Goal: Information Seeking & Learning: Check status

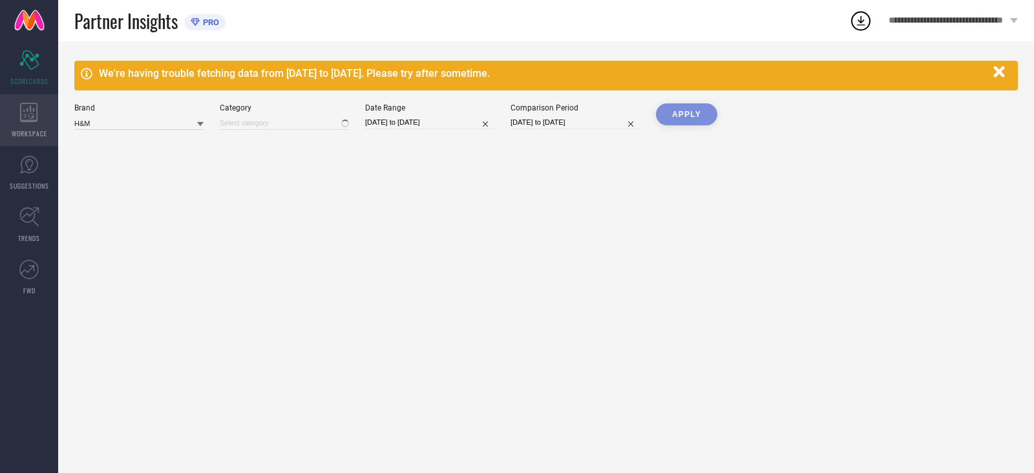
type input "All"
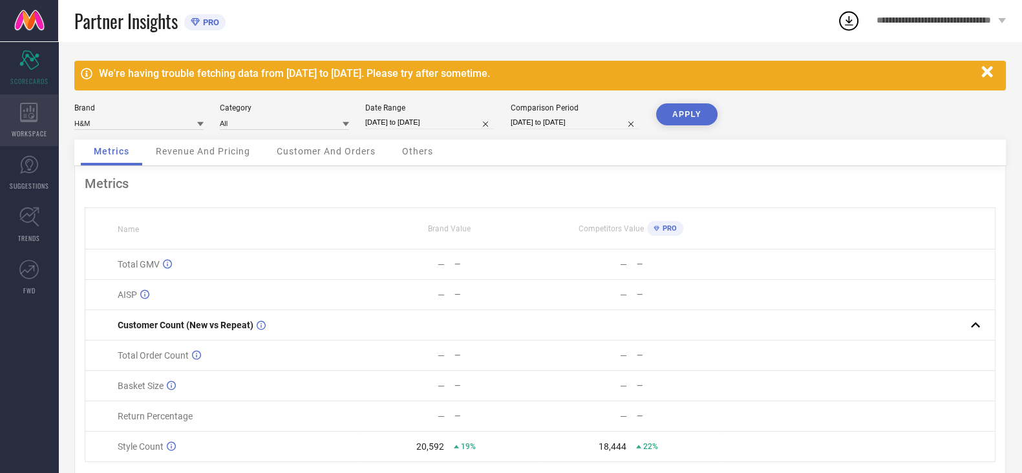
click at [28, 120] on icon at bounding box center [28, 112] width 17 height 19
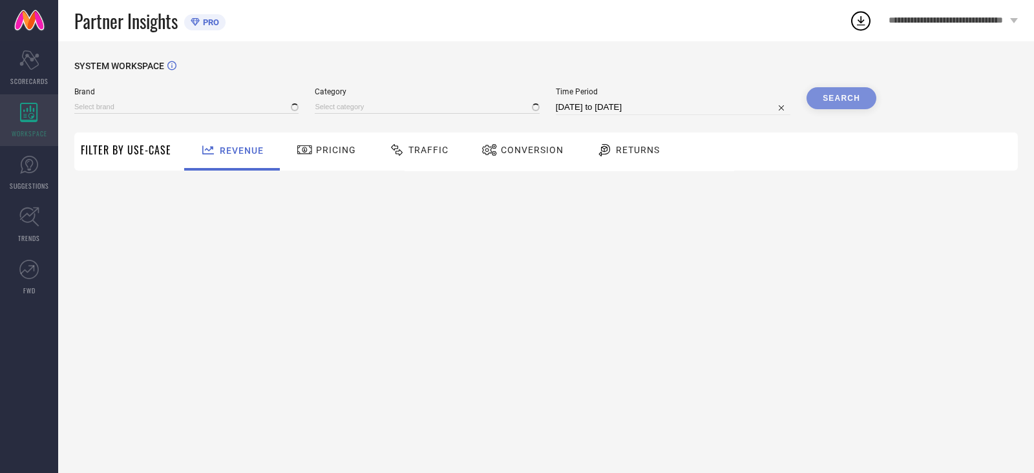
type input "H&M"
type input "All"
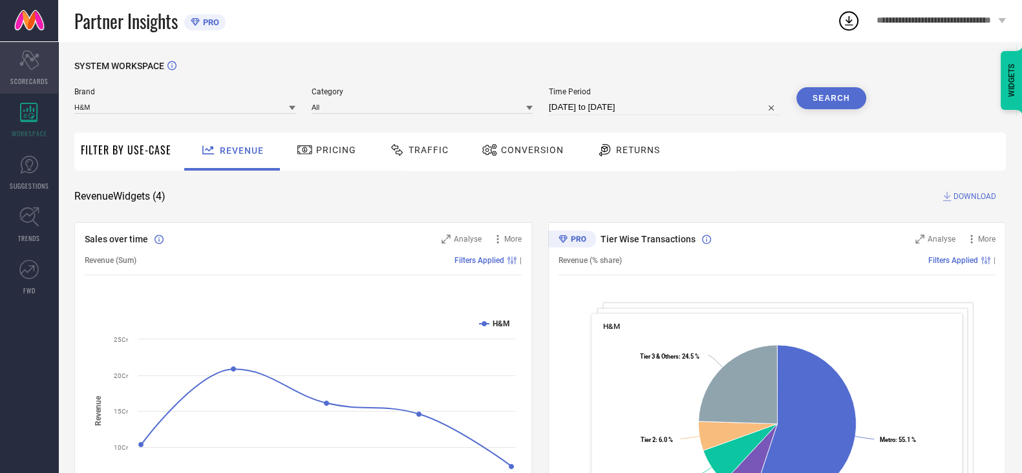
click at [45, 68] on div "Scorecard SCORECARDS" at bounding box center [29, 68] width 58 height 52
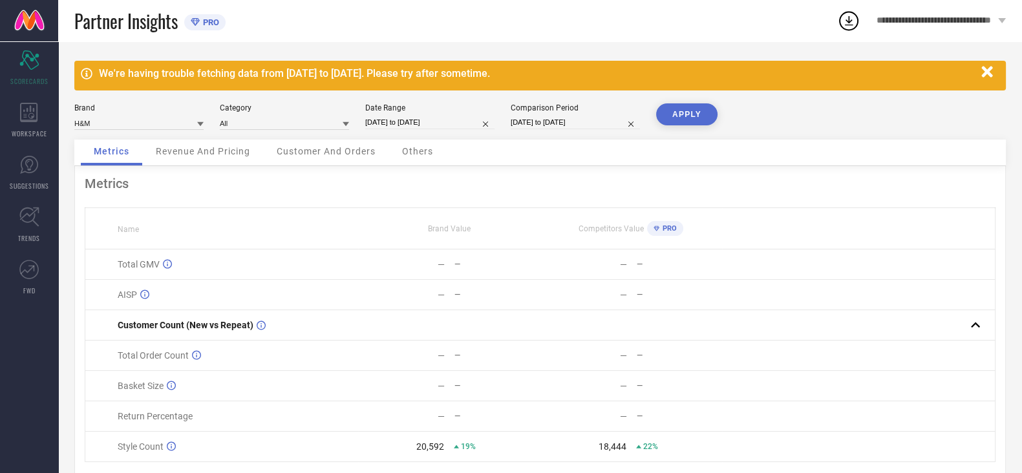
select select "6"
select select "2025"
select select "7"
select select "2025"
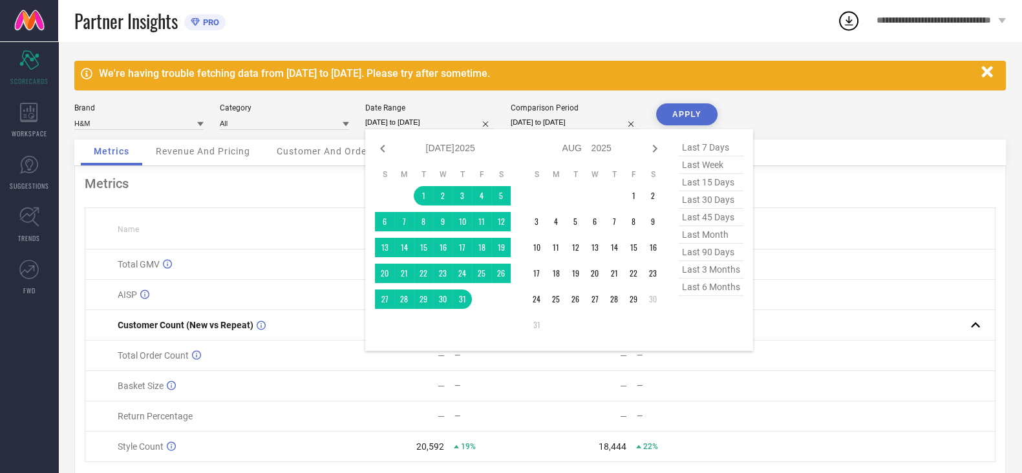
click at [406, 121] on input "[DATE] to [DATE]" at bounding box center [429, 123] width 129 height 14
click at [383, 151] on icon at bounding box center [382, 149] width 5 height 8
select select "5"
select select "2025"
select select "6"
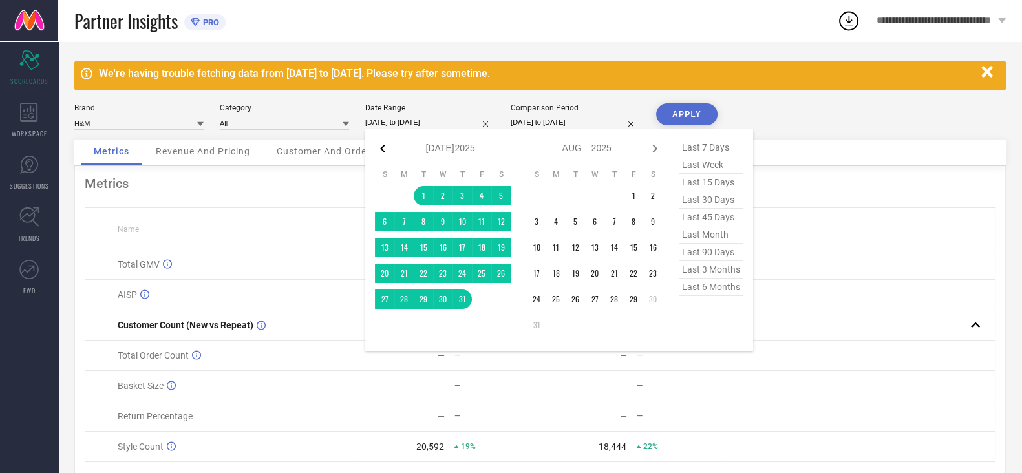
select select "2025"
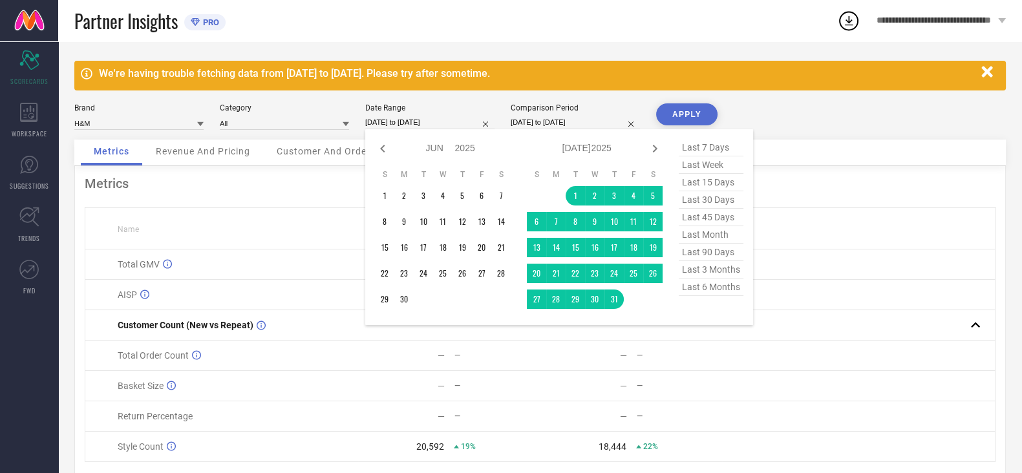
click at [383, 151] on icon at bounding box center [382, 149] width 5 height 8
select select "4"
select select "2025"
select select "5"
select select "2025"
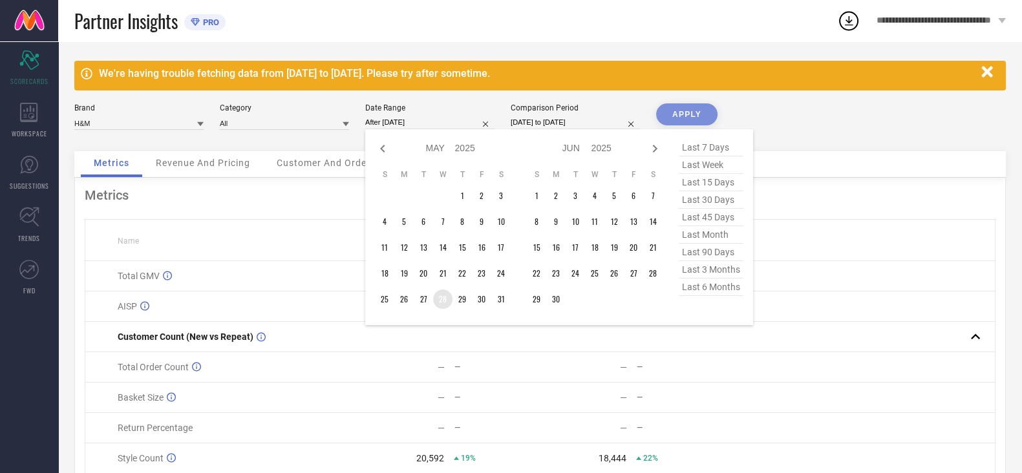
click at [443, 298] on td "28" at bounding box center [442, 298] width 19 height 19
type input "[DATE] to [DATE]"
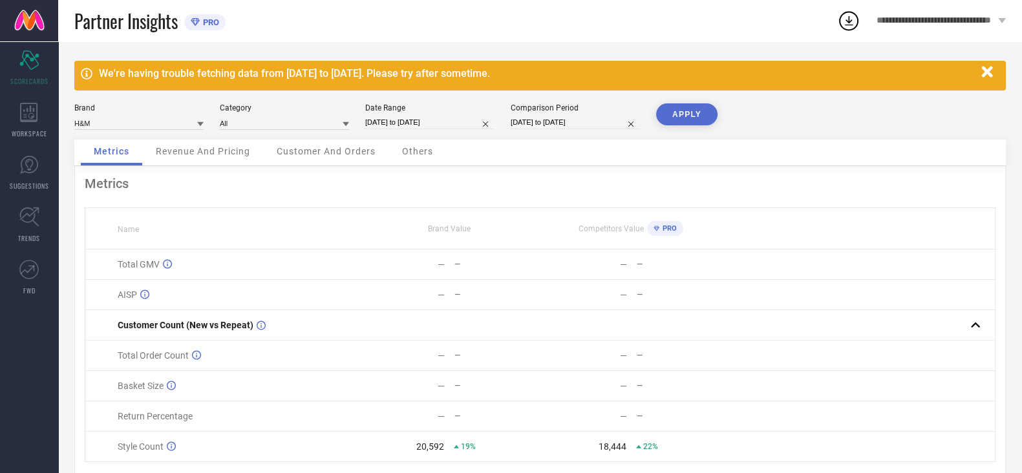
click at [685, 115] on button "APPLY" at bounding box center [686, 114] width 61 height 22
click at [335, 143] on div "Customer And Orders" at bounding box center [326, 153] width 125 height 26
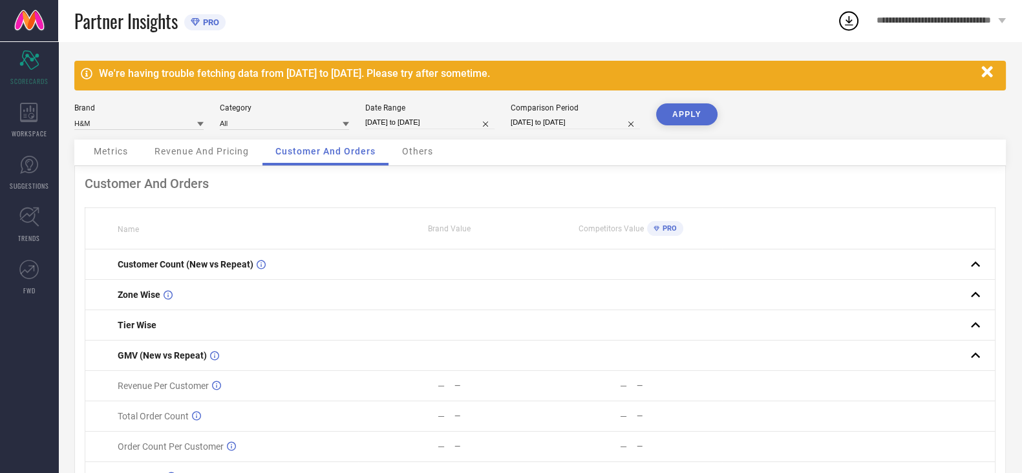
select select "4"
select select "2025"
select select "5"
select select "2025"
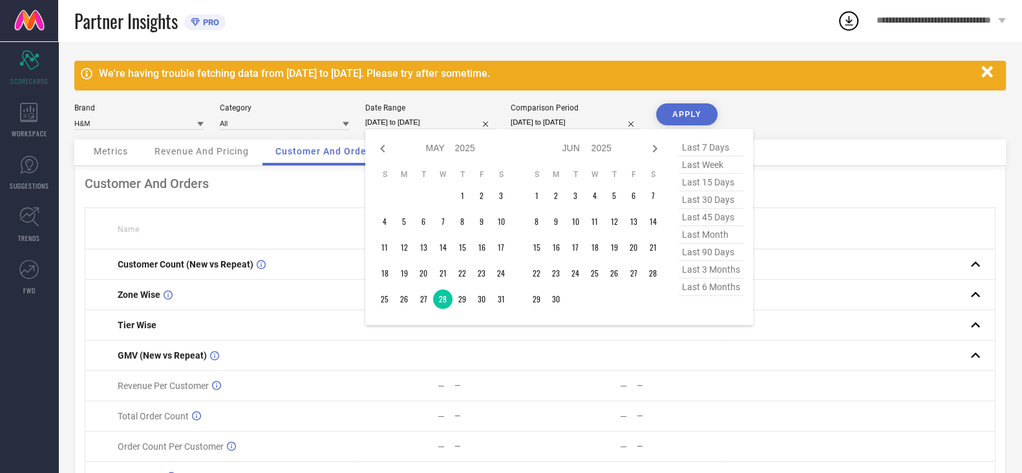
click at [408, 120] on input "[DATE] to [DATE]" at bounding box center [429, 123] width 129 height 14
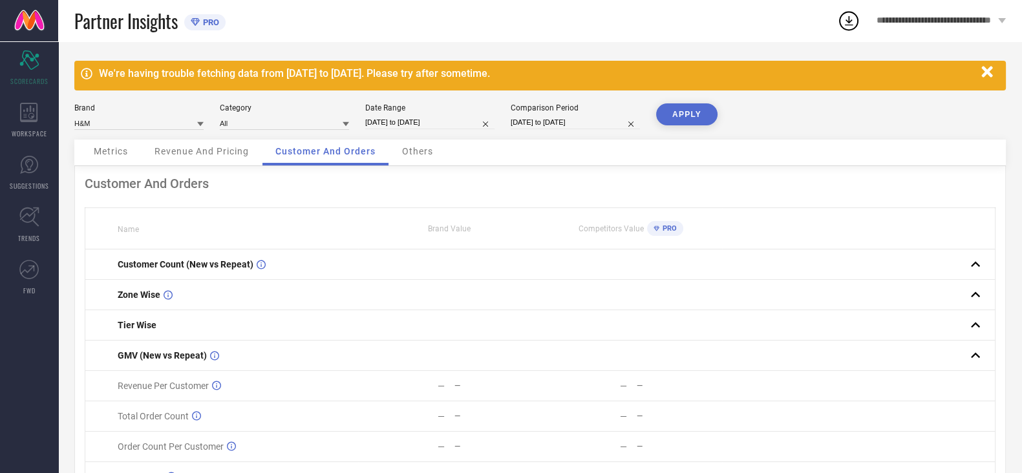
click at [826, 235] on th at bounding box center [858, 228] width 273 height 41
select select "6"
select select "2024"
select select "7"
select select "2024"
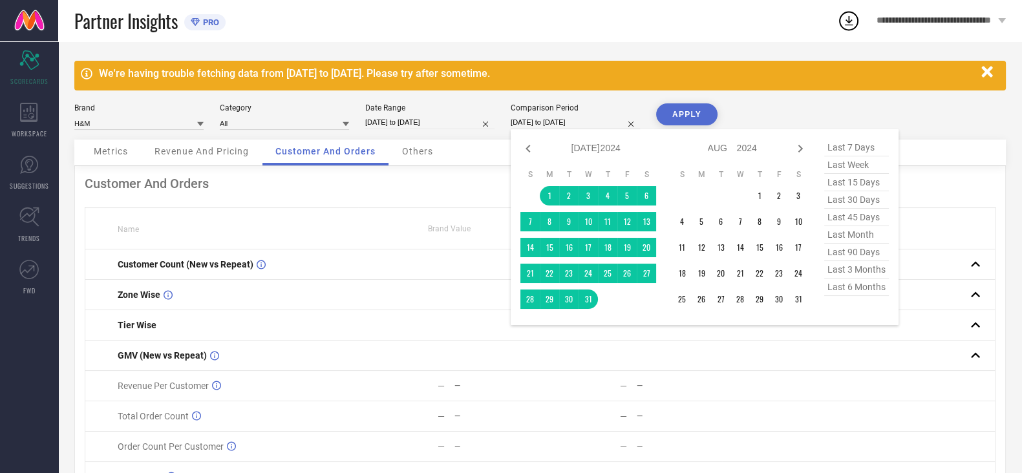
click at [588, 124] on input "[DATE] to [DATE]" at bounding box center [574, 123] width 129 height 14
click at [530, 152] on icon at bounding box center [528, 149] width 16 height 16
select select "5"
select select "2024"
select select "6"
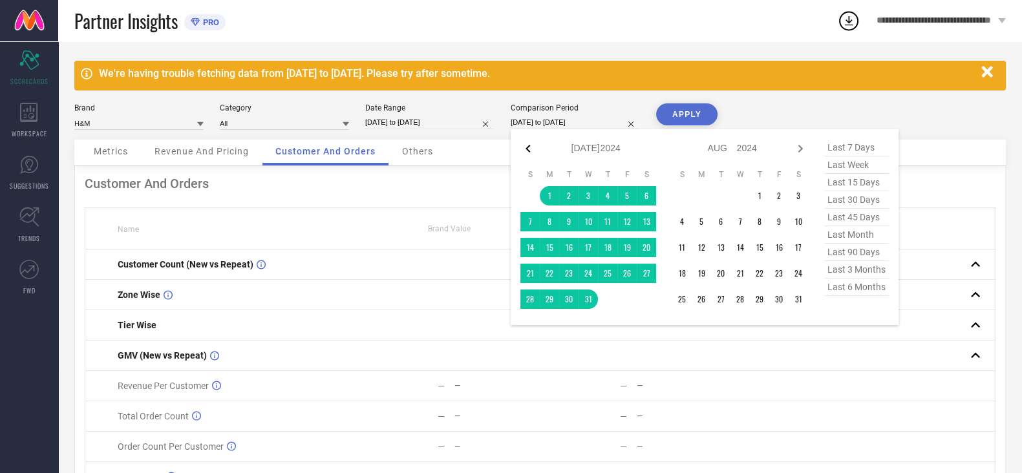
select select "2024"
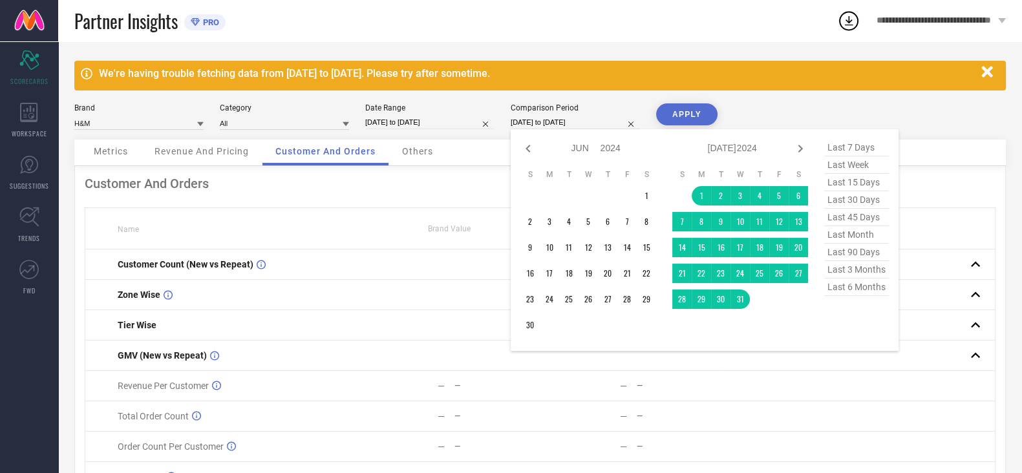
click at [530, 152] on icon at bounding box center [528, 149] width 16 height 16
select select "4"
select select "2024"
select select "5"
select select "2024"
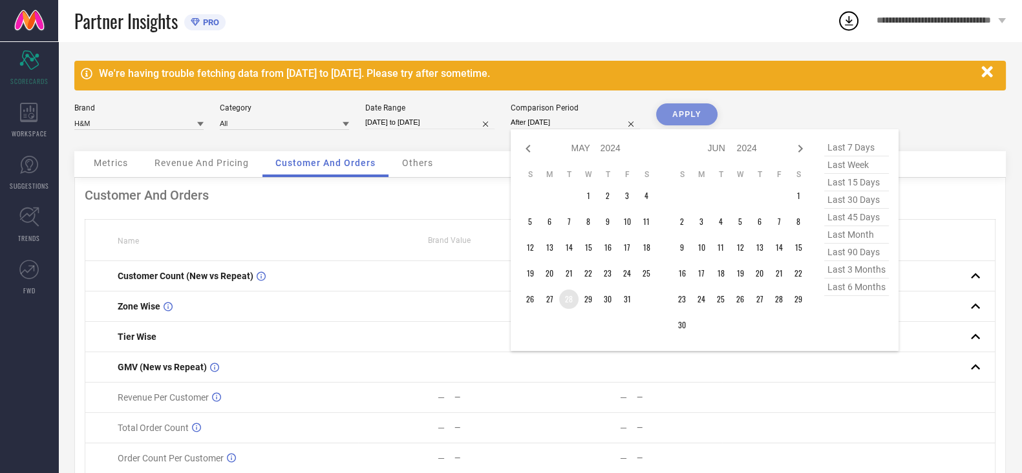
click at [567, 300] on td "28" at bounding box center [568, 298] width 19 height 19
type input "[DATE] to [DATE]"
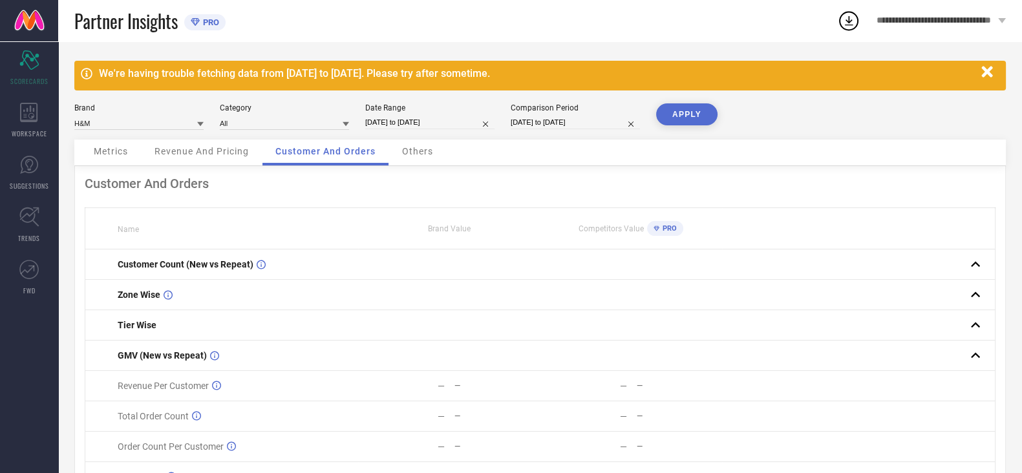
click at [685, 118] on button "APPLY" at bounding box center [686, 114] width 61 height 22
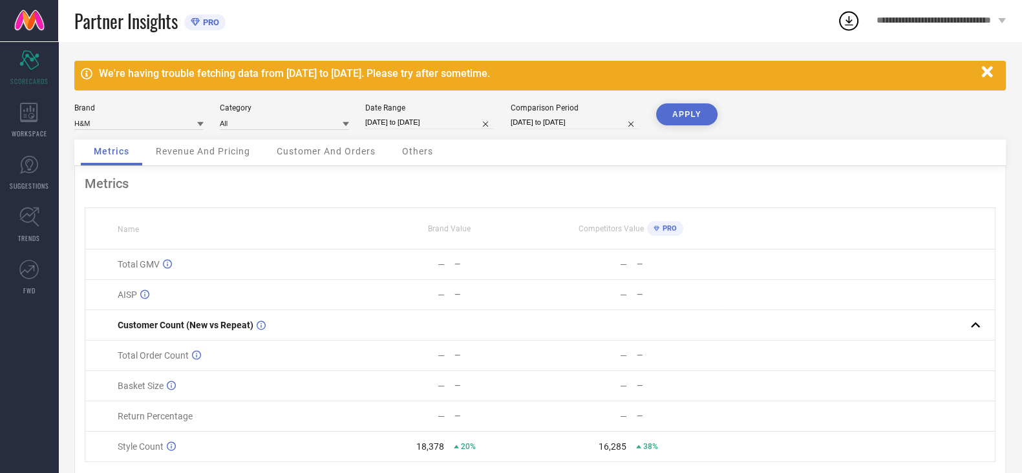
click at [330, 156] on span "Customer And Orders" at bounding box center [326, 151] width 99 height 10
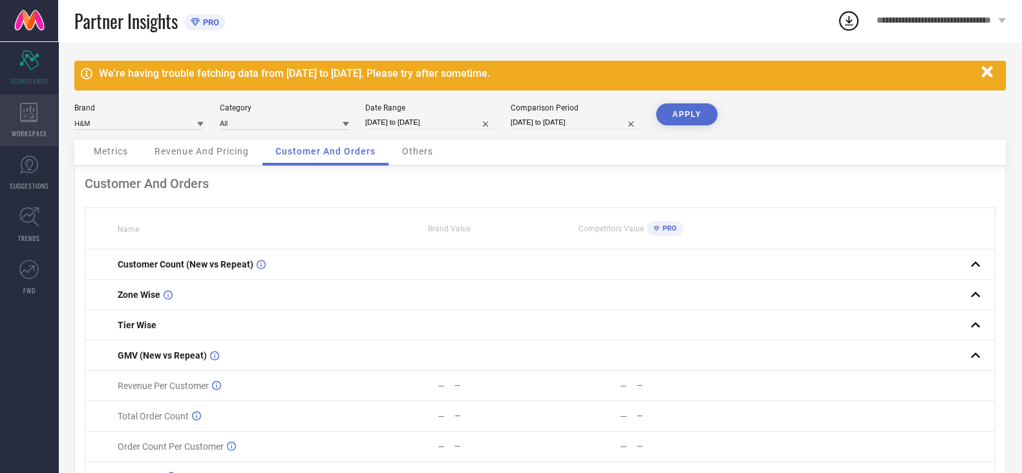
click at [25, 114] on icon at bounding box center [29, 112] width 18 height 19
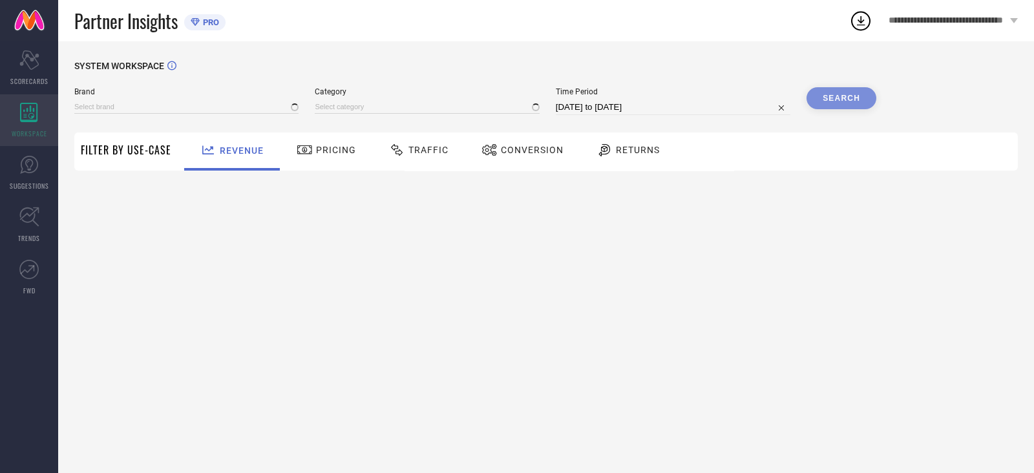
type input "H&M"
type input "All"
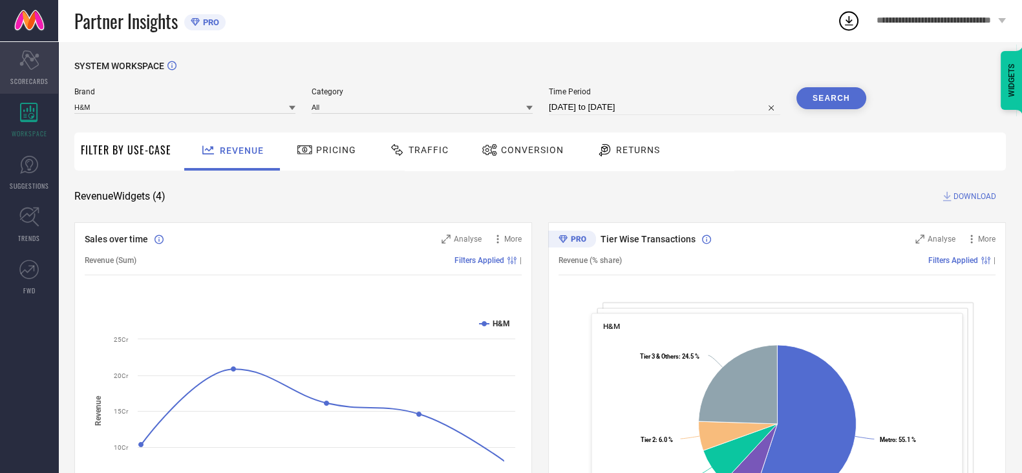
click at [23, 74] on div "Scorecard SCORECARDS" at bounding box center [29, 68] width 58 height 52
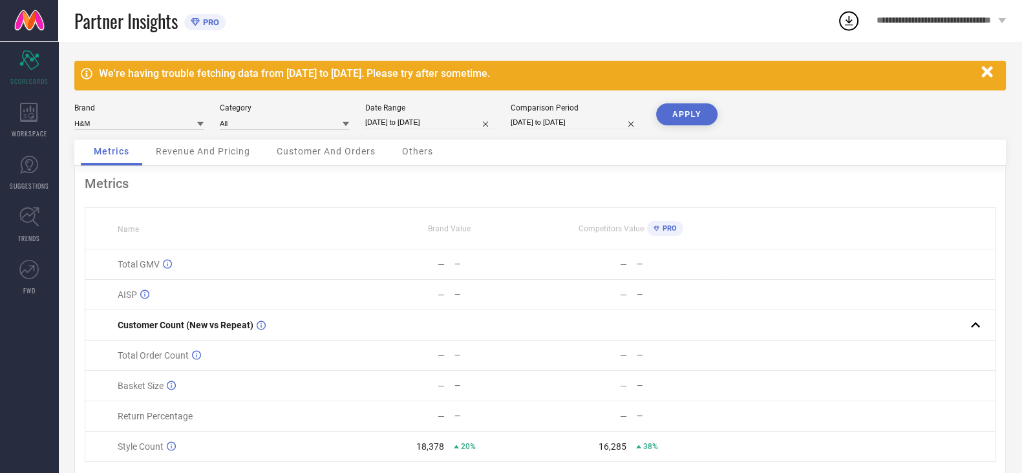
click at [300, 153] on span "Customer And Orders" at bounding box center [326, 151] width 99 height 10
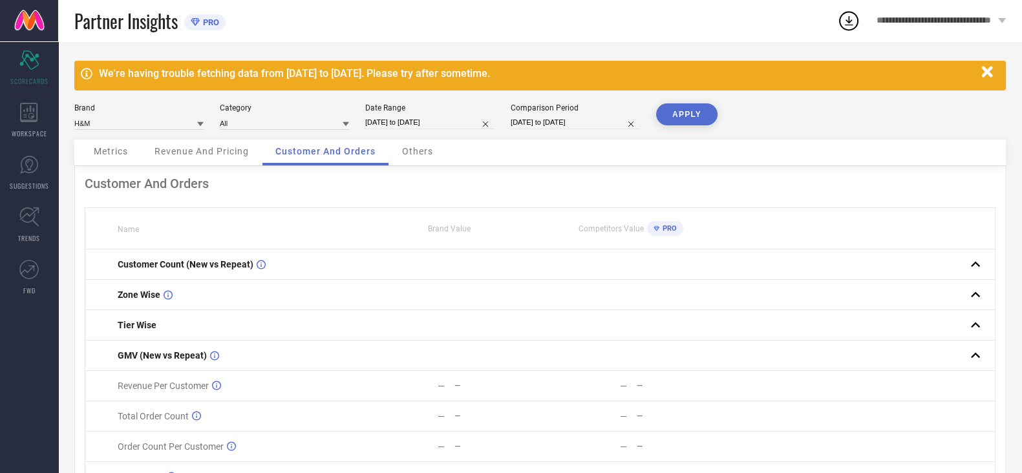
click at [426, 147] on span "Others" at bounding box center [417, 151] width 31 height 10
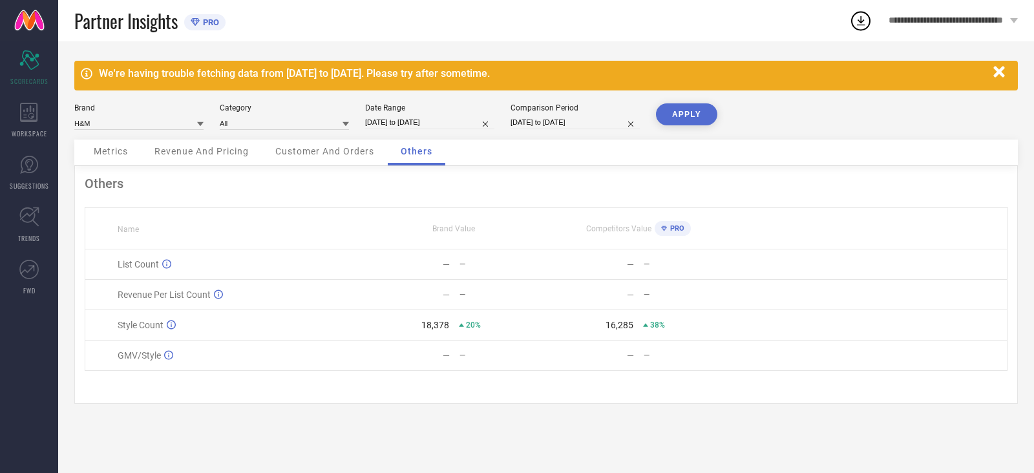
click at [213, 147] on span "Revenue And Pricing" at bounding box center [201, 151] width 94 height 10
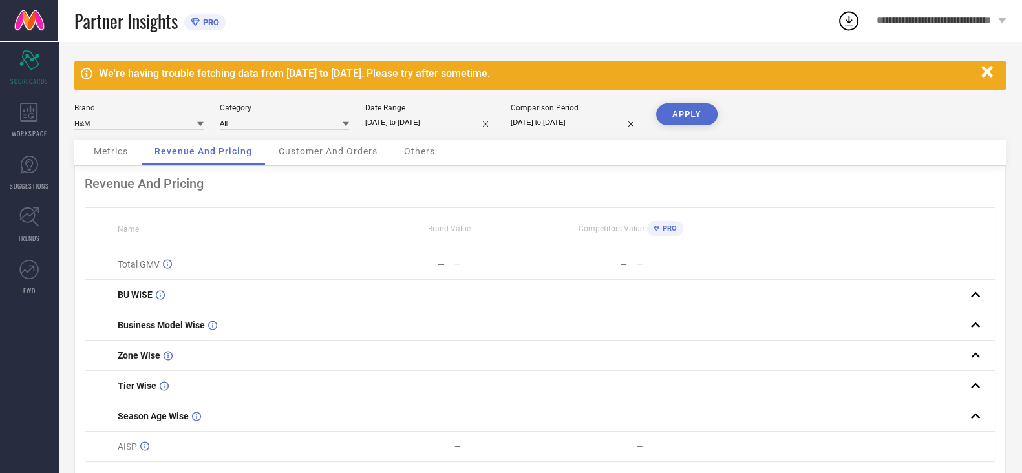
click at [107, 156] on span "Metrics" at bounding box center [111, 151] width 34 height 10
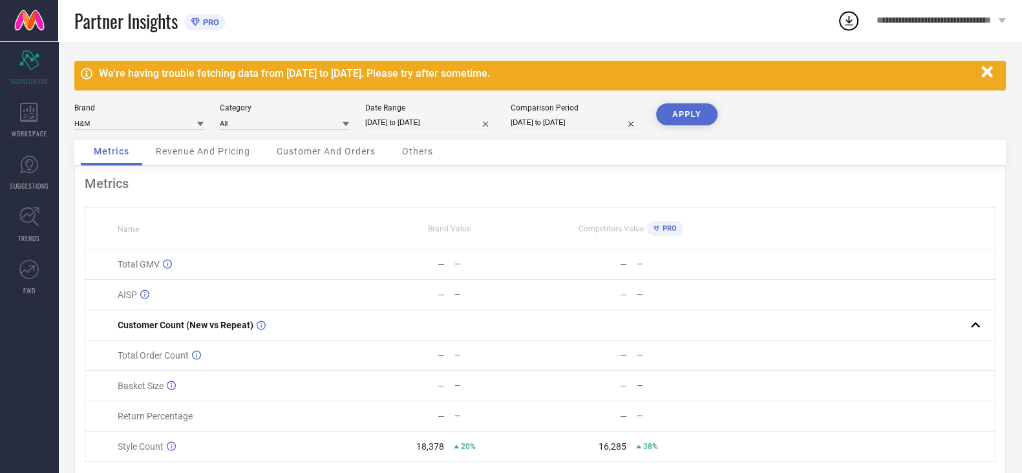
select select "4"
select select "2025"
select select "5"
select select "2025"
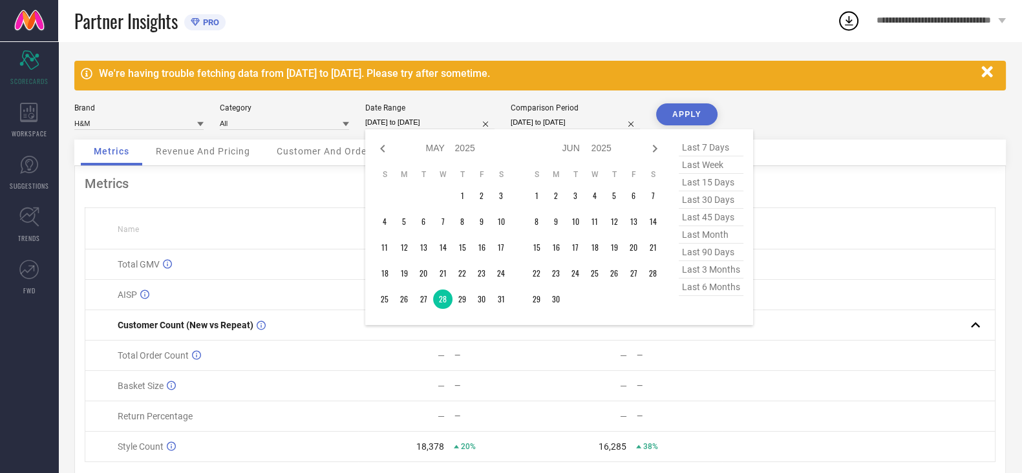
click at [417, 121] on input "[DATE] to [DATE]" at bounding box center [429, 123] width 129 height 14
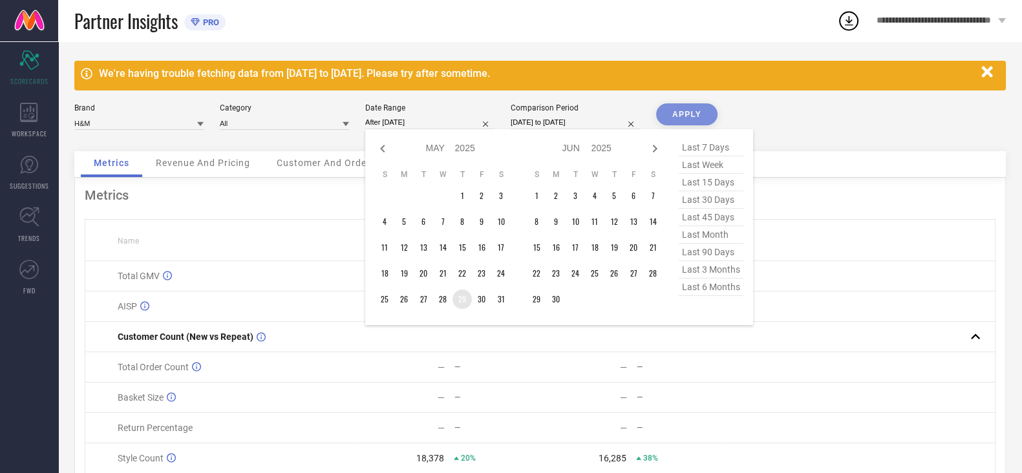
click at [467, 297] on td "29" at bounding box center [461, 298] width 19 height 19
type input "[DATE] to [DATE]"
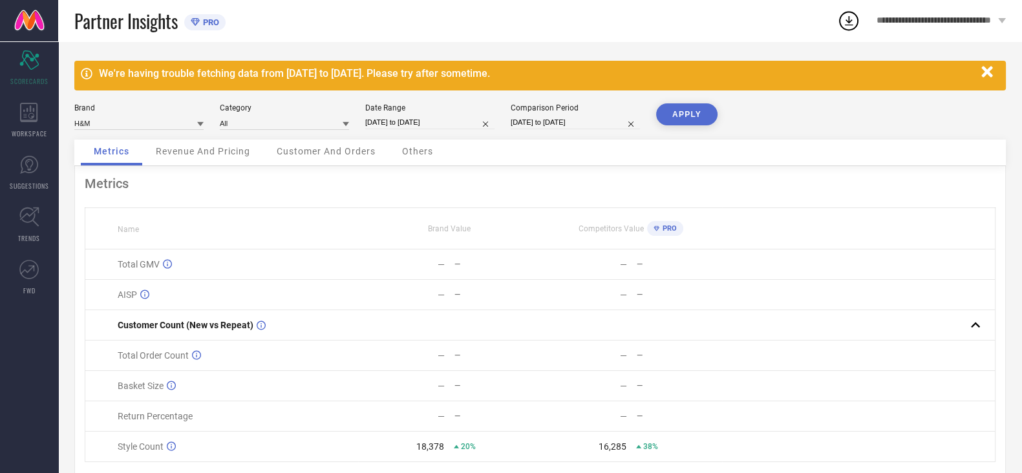
select select "4"
select select "2024"
select select "5"
select select "2024"
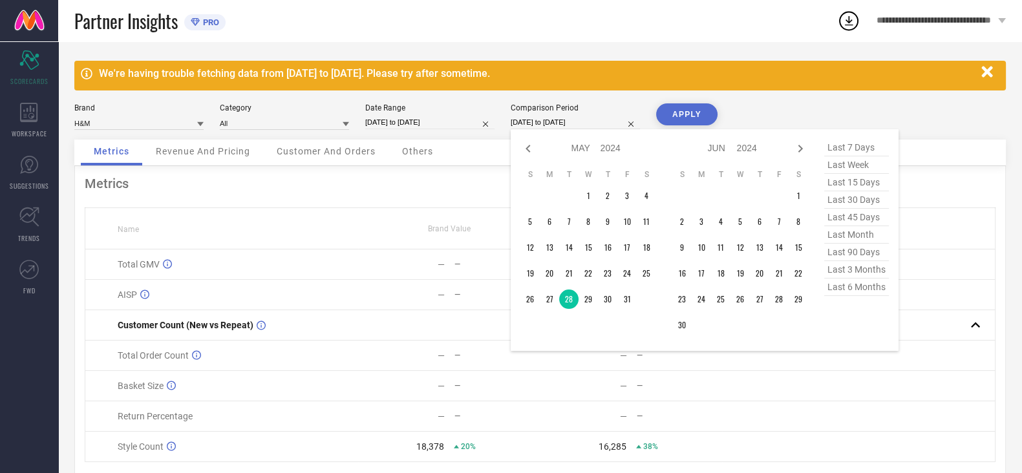
click at [560, 121] on input "[DATE] to [DATE]" at bounding box center [574, 123] width 129 height 14
click at [591, 299] on td "29" at bounding box center [587, 298] width 19 height 19
type input "[DATE] to [DATE]"
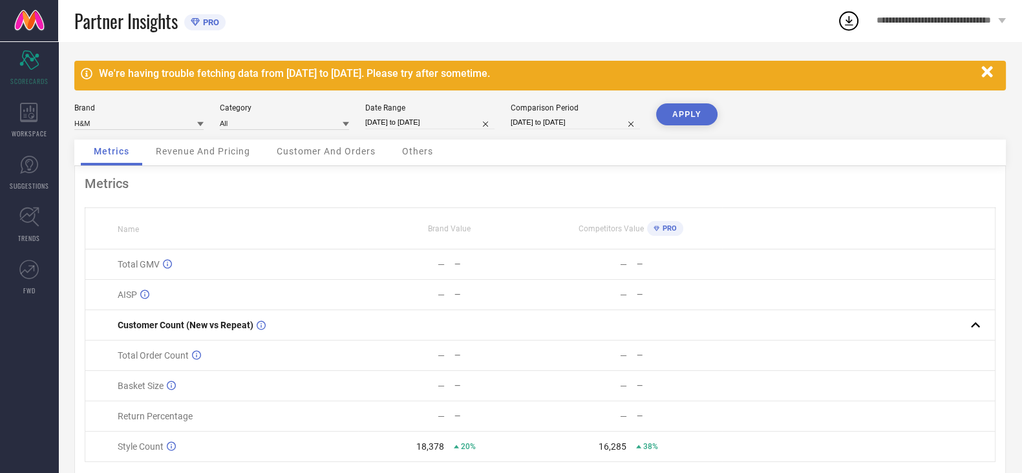
click at [683, 114] on button "APPLY" at bounding box center [686, 114] width 61 height 22
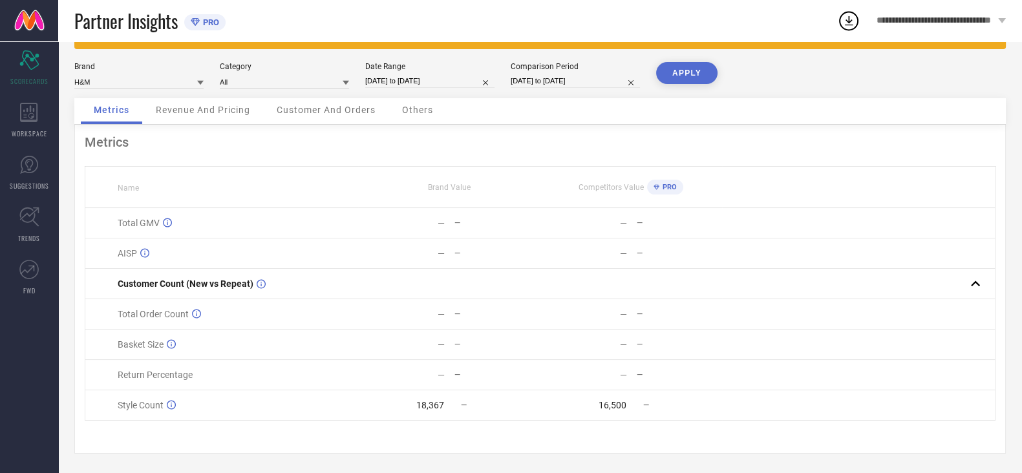
select select "4"
select select "2025"
select select "5"
select select "2025"
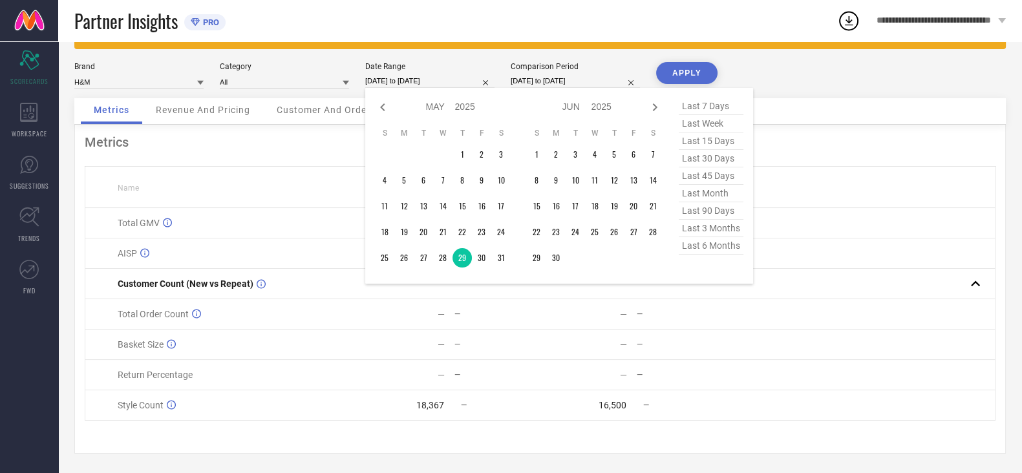
click at [436, 79] on input "[DATE] to [DATE]" at bounding box center [429, 81] width 129 height 14
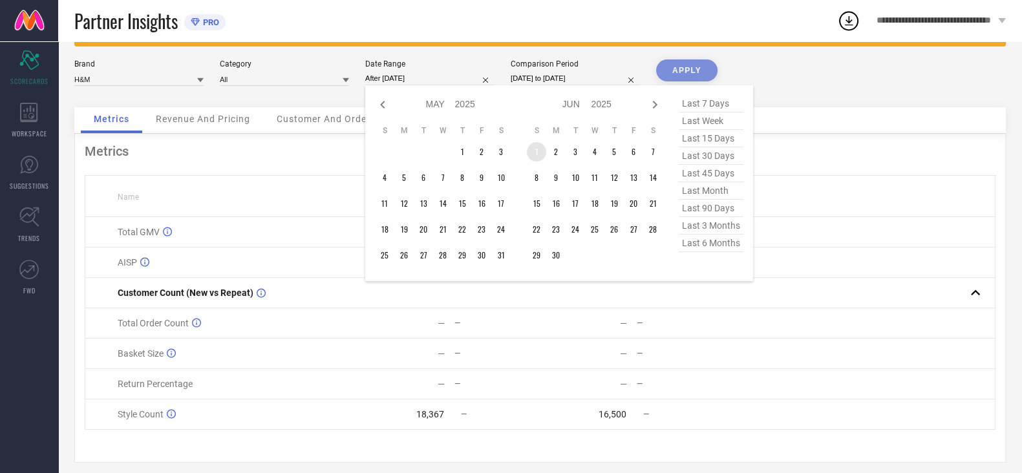
click at [543, 160] on table "S M T W T F S 1 2 3 4 5 6 7 8 9 10 11 12 13 14 15 16 17 18 19 20 21 22 23 24 25…" at bounding box center [595, 195] width 136 height 152
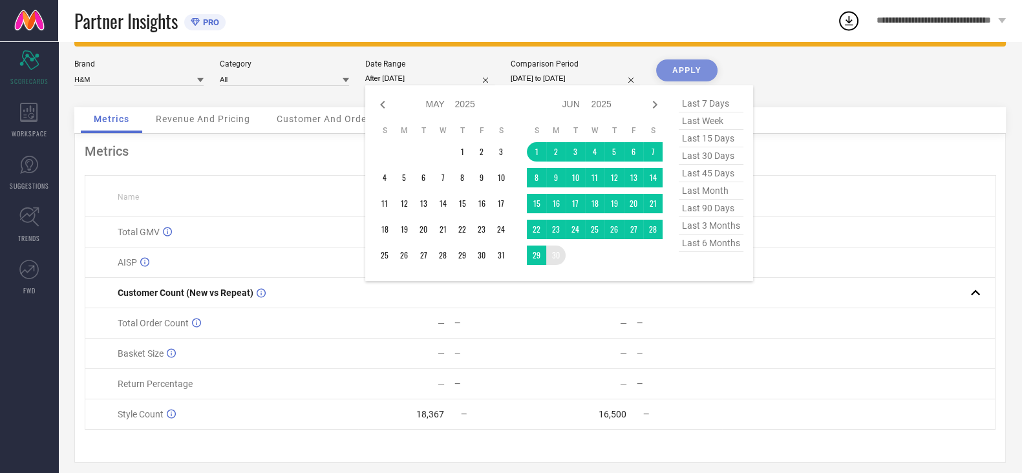
type input "[DATE] to [DATE]"
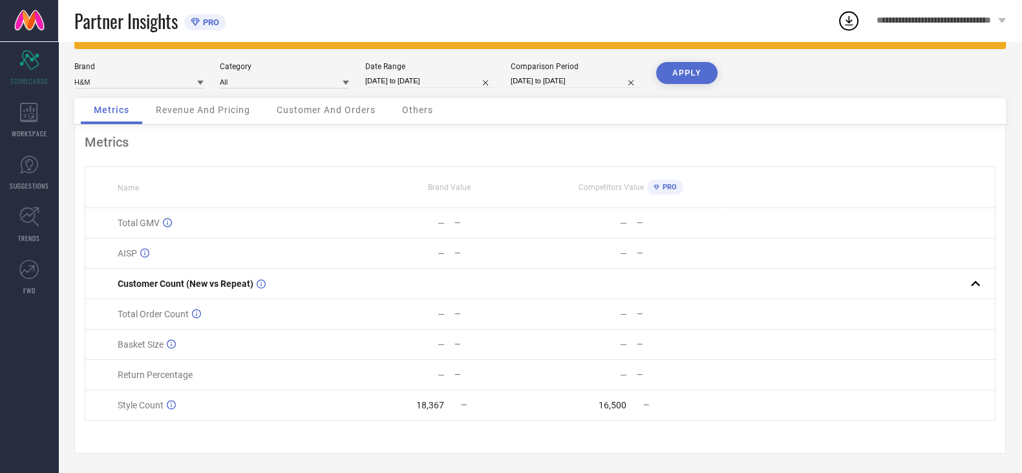
select select "4"
select select "2024"
select select "5"
select select "2024"
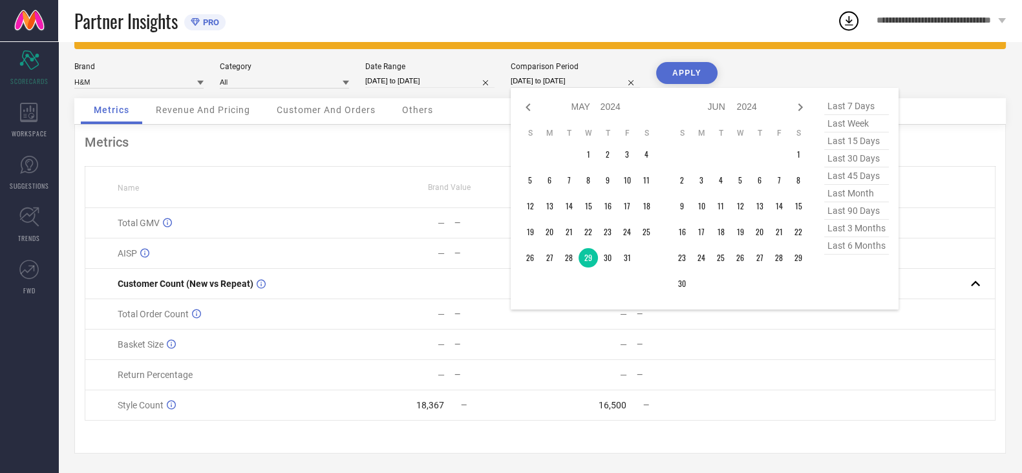
click at [556, 81] on input "[DATE] to [DATE]" at bounding box center [574, 81] width 129 height 14
click at [806, 103] on icon at bounding box center [800, 108] width 16 height 16
select select "5"
select select "2024"
select select "6"
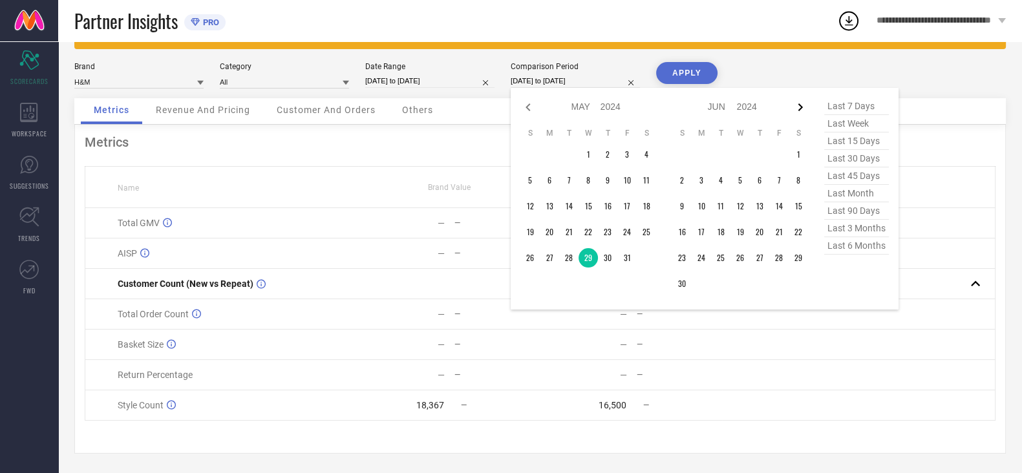
select select "2024"
click at [646, 145] on td "1" at bounding box center [645, 154] width 19 height 19
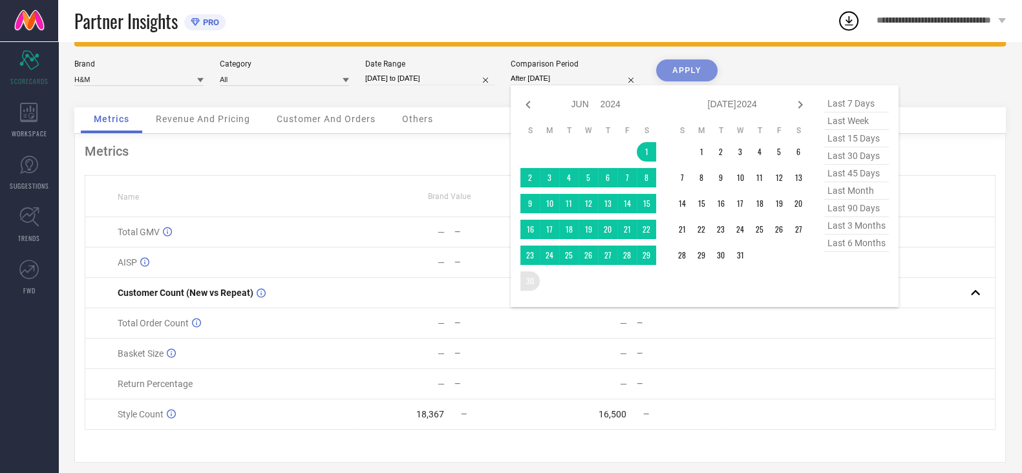
type input "[DATE] to [DATE]"
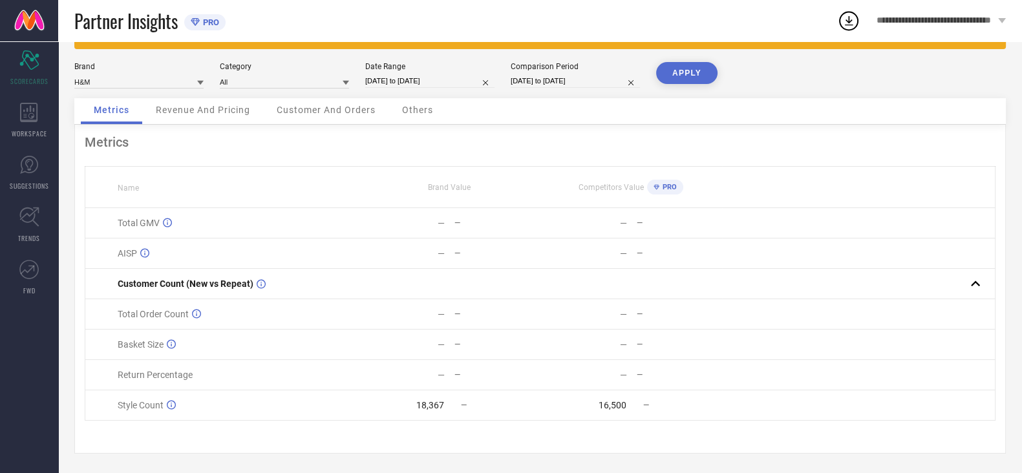
click at [694, 74] on button "APPLY" at bounding box center [686, 73] width 61 height 22
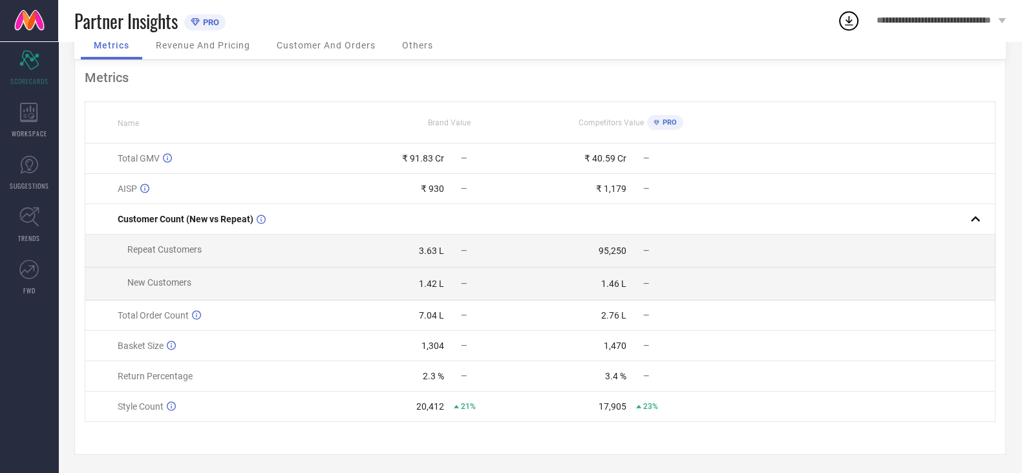
scroll to position [0, 0]
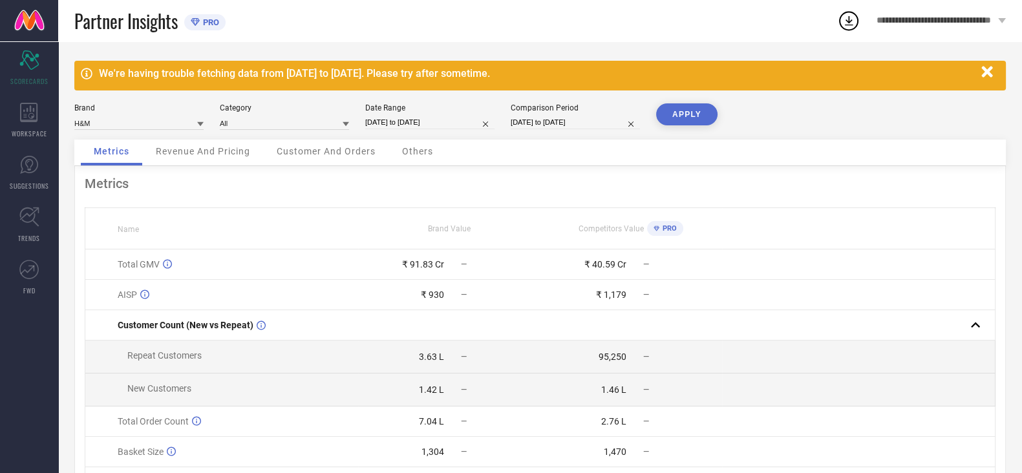
select select "5"
select select "2025"
select select "6"
select select "2025"
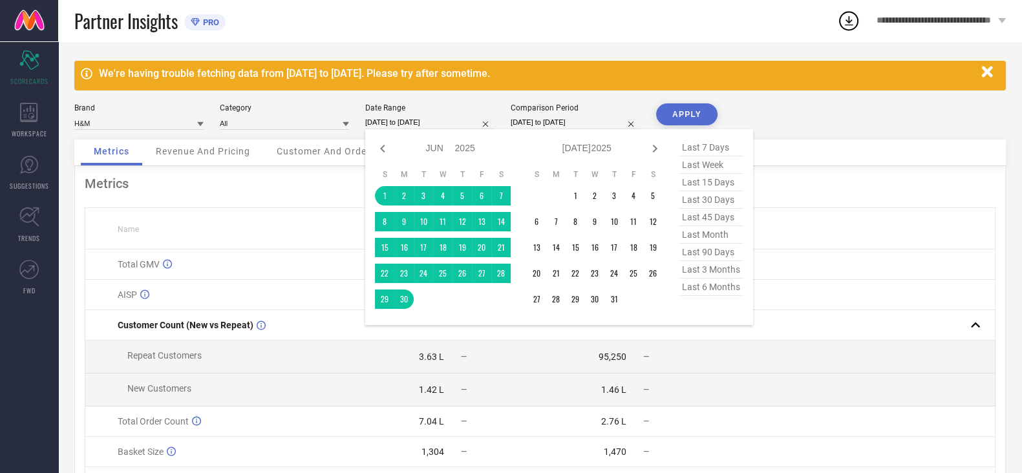
click at [419, 118] on input "[DATE] to [DATE]" at bounding box center [429, 123] width 129 height 14
click at [382, 197] on td "1" at bounding box center [384, 195] width 19 height 19
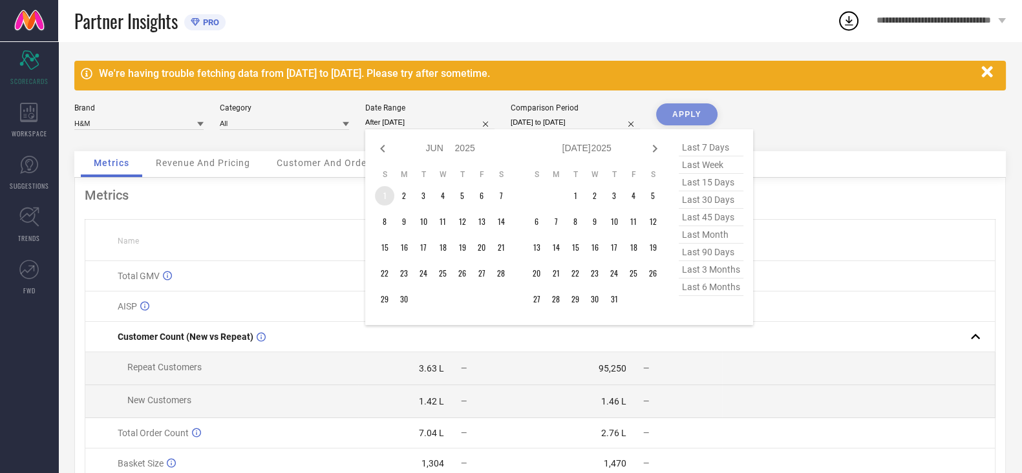
type input "[DATE] to [DATE]"
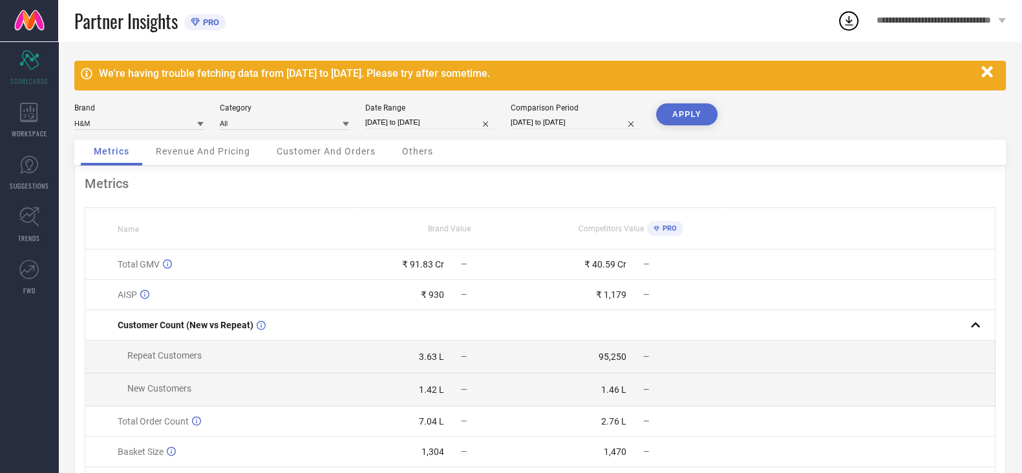
click at [566, 130] on div "Comparison Period [DATE] to [DATE]" at bounding box center [574, 116] width 129 height 26
click at [563, 123] on input "[DATE] to [DATE]" at bounding box center [574, 123] width 129 height 14
select select "5"
select select "2024"
select select "6"
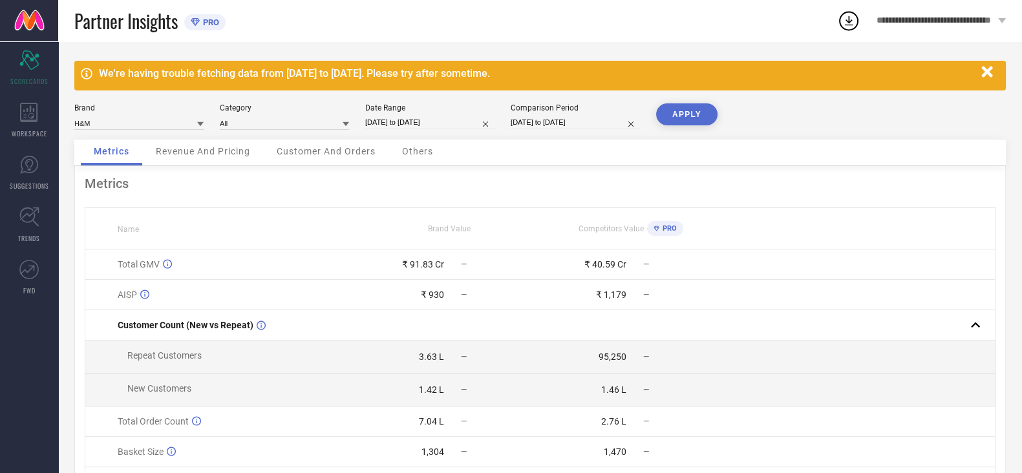
select select "2024"
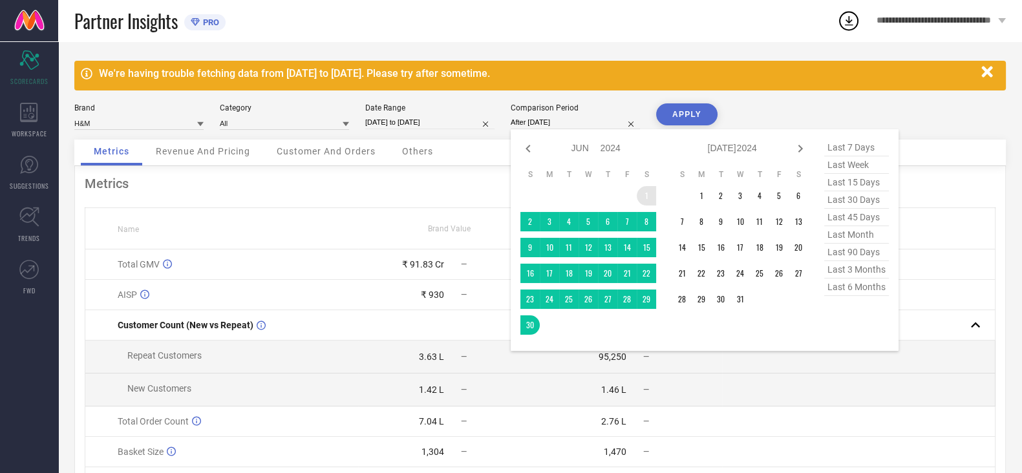
click at [649, 196] on td "1" at bounding box center [645, 195] width 19 height 19
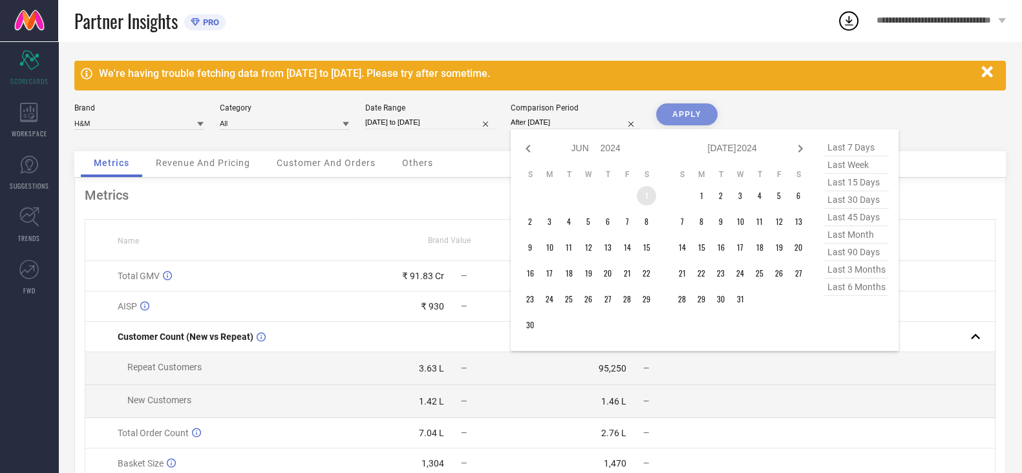
type input "[DATE] to [DATE]"
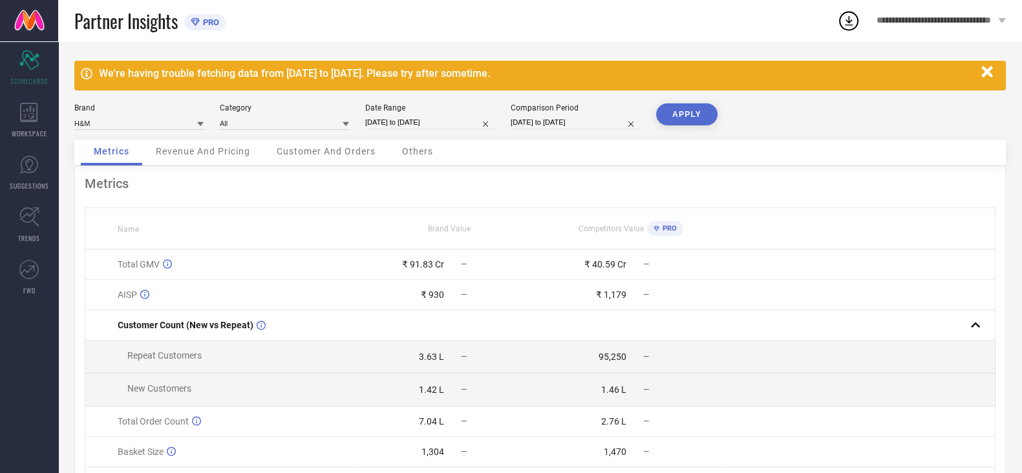
click at [697, 114] on button "APPLY" at bounding box center [686, 114] width 61 height 22
click at [336, 142] on div "Customer And Orders" at bounding box center [326, 153] width 125 height 26
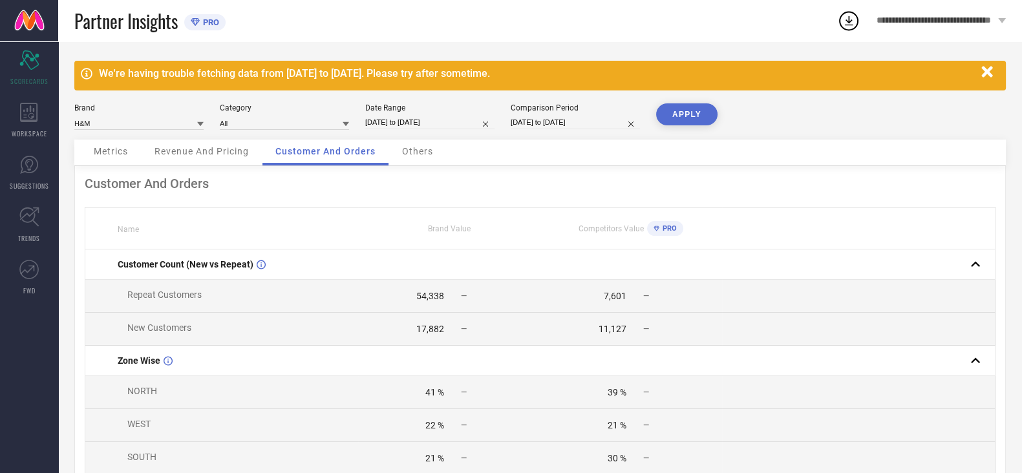
select select "5"
select select "2025"
select select "6"
select select "2025"
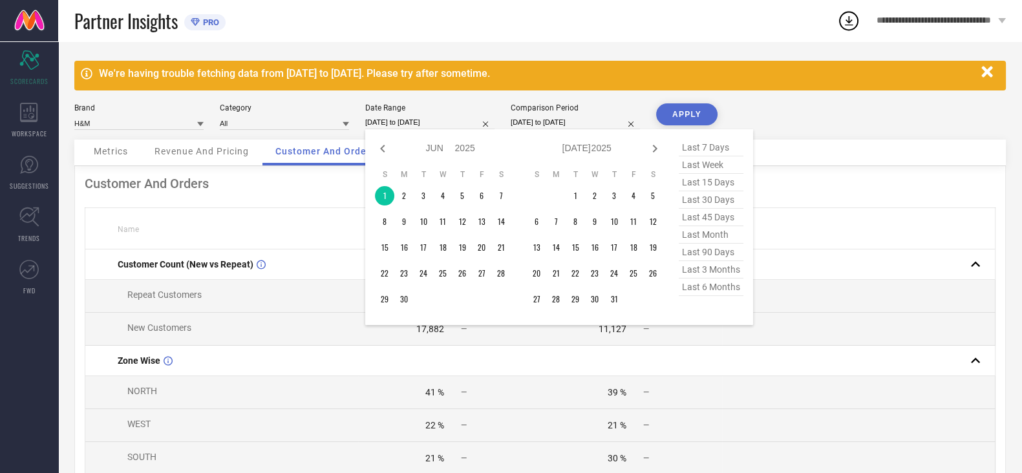
click at [395, 121] on input "[DATE] to [DATE]" at bounding box center [429, 123] width 129 height 14
click at [381, 150] on icon at bounding box center [382, 149] width 5 height 8
select select "4"
select select "2025"
select select "5"
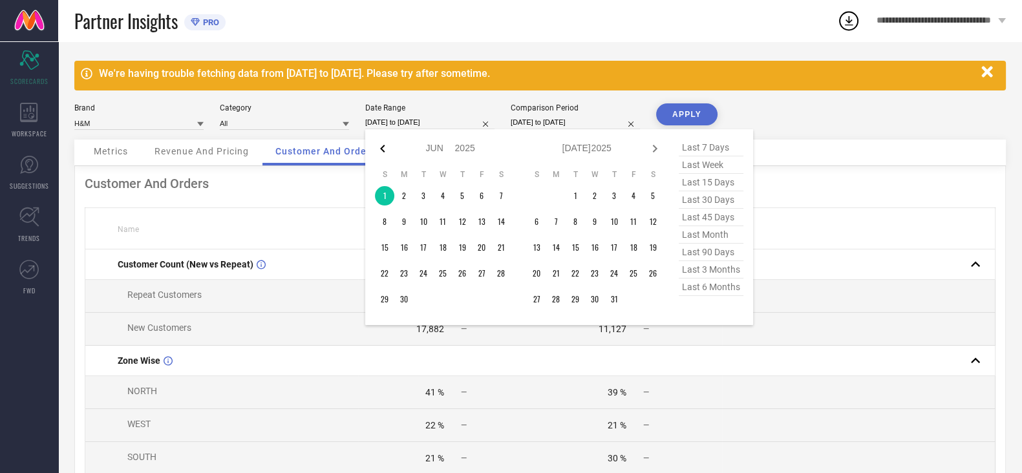
select select "2025"
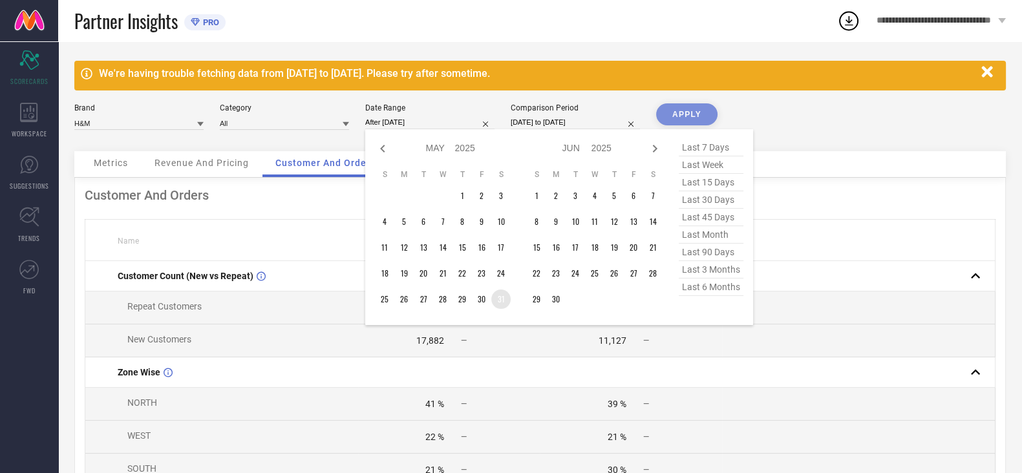
click at [504, 302] on td "31" at bounding box center [500, 298] width 19 height 19
type input "[DATE] to [DATE]"
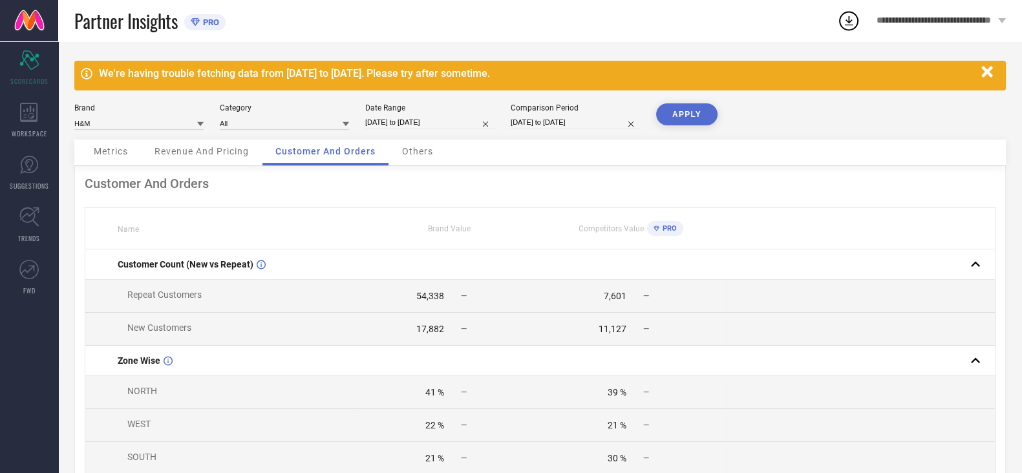
select select "5"
select select "2024"
select select "6"
select select "2024"
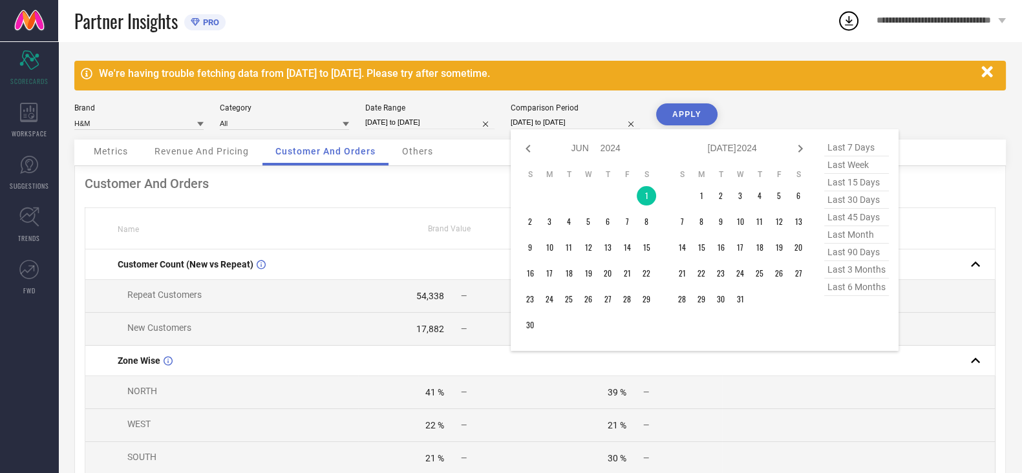
click at [557, 119] on input "[DATE] to [DATE]" at bounding box center [574, 123] width 129 height 14
click at [529, 321] on td "30" at bounding box center [529, 324] width 19 height 19
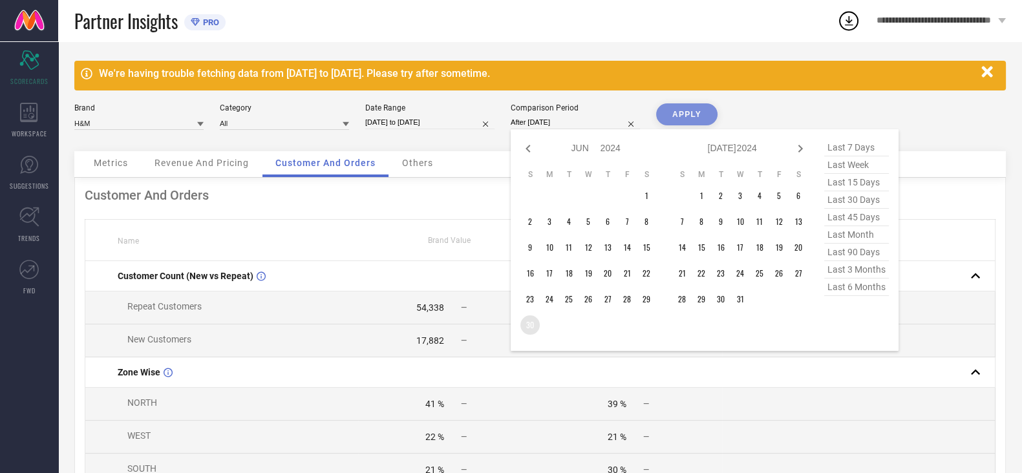
type input "[DATE] to [DATE]"
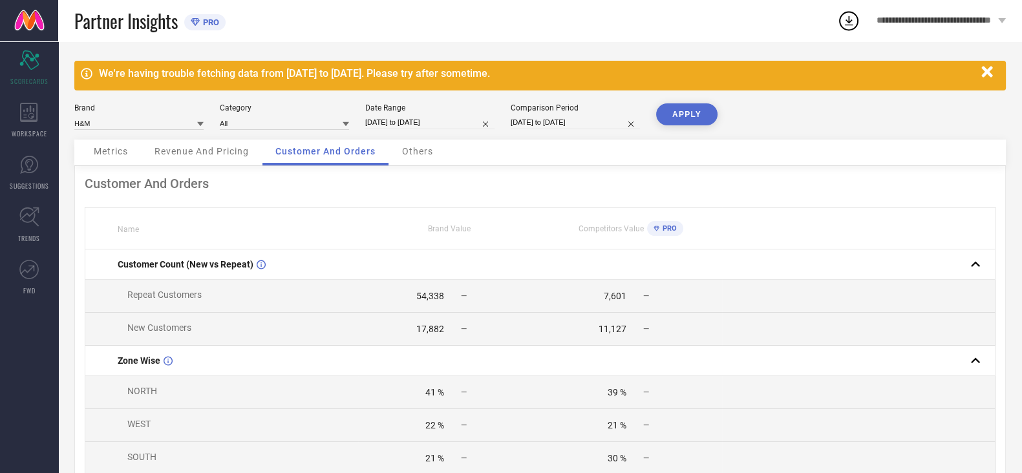
click at [686, 121] on button "APPLY" at bounding box center [686, 114] width 61 height 22
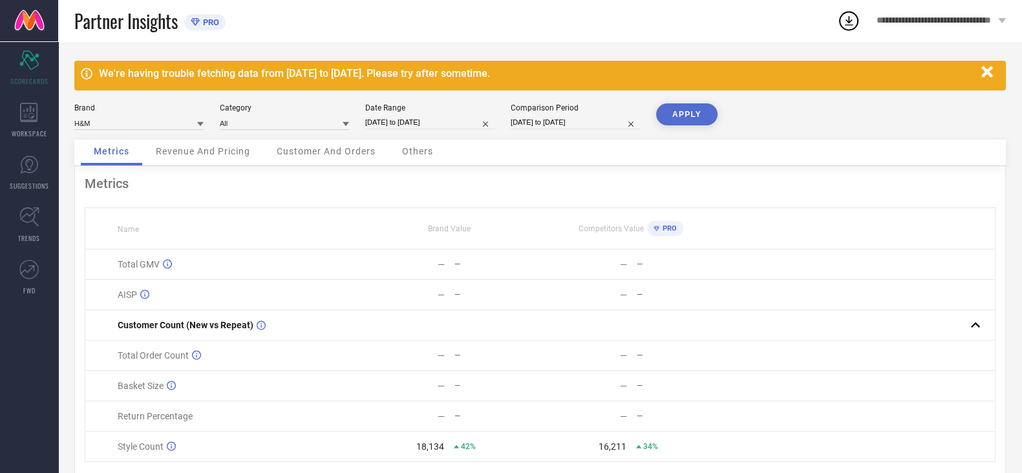
click at [313, 147] on span "Customer And Orders" at bounding box center [326, 151] width 99 height 10
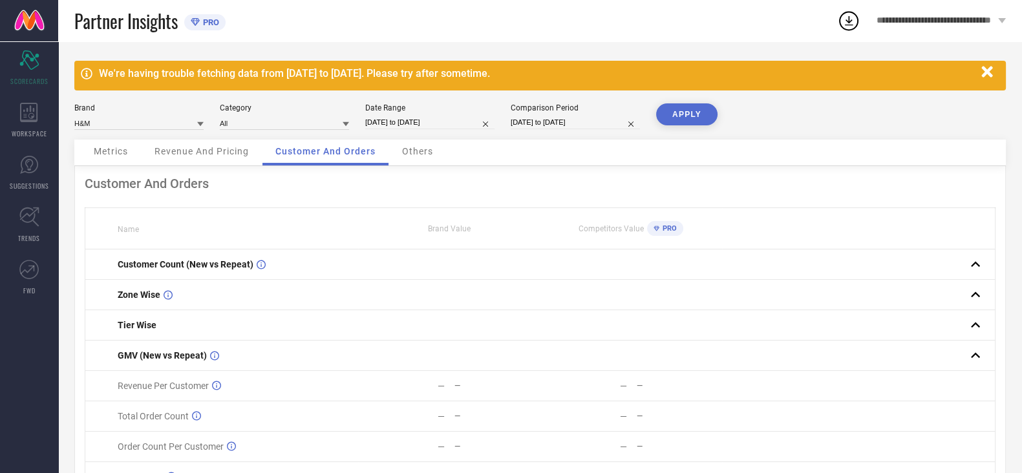
click at [206, 156] on span "Revenue And Pricing" at bounding box center [201, 151] width 94 height 10
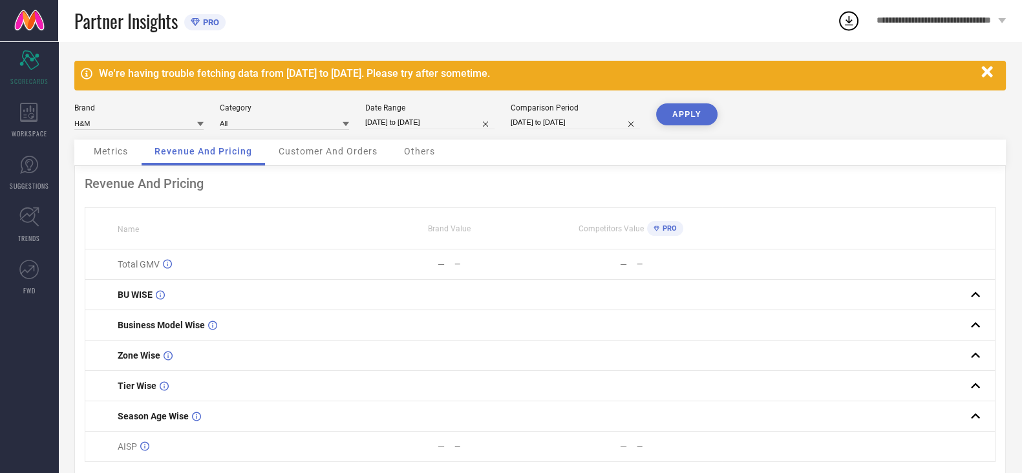
click at [332, 152] on span "Customer And Orders" at bounding box center [327, 151] width 99 height 10
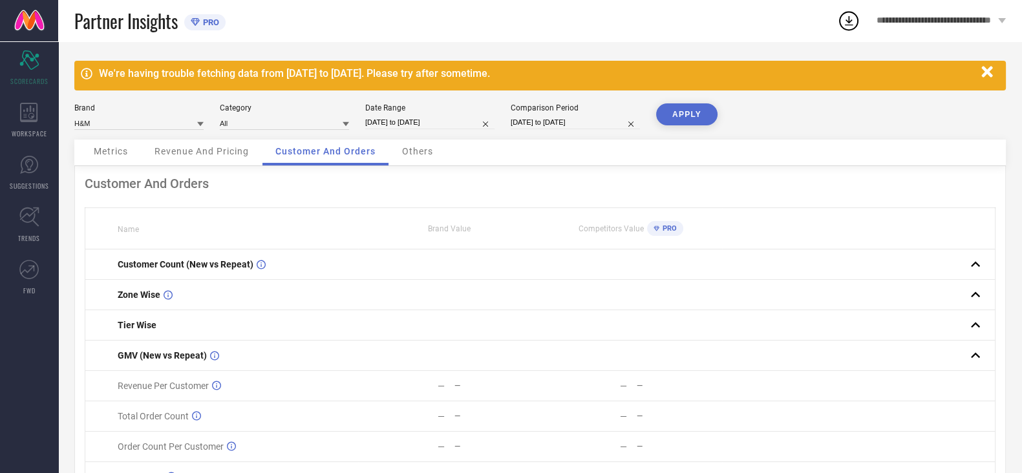
select select "4"
select select "2025"
select select "5"
select select "2025"
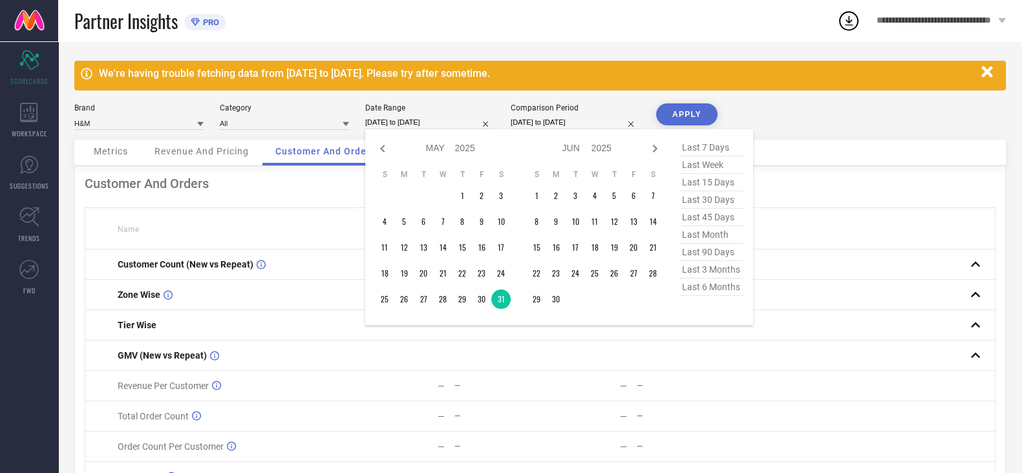
click at [419, 120] on input "[DATE] to [DATE]" at bounding box center [429, 123] width 129 height 14
click at [653, 149] on icon at bounding box center [655, 149] width 16 height 16
select select "5"
select select "2025"
select select "6"
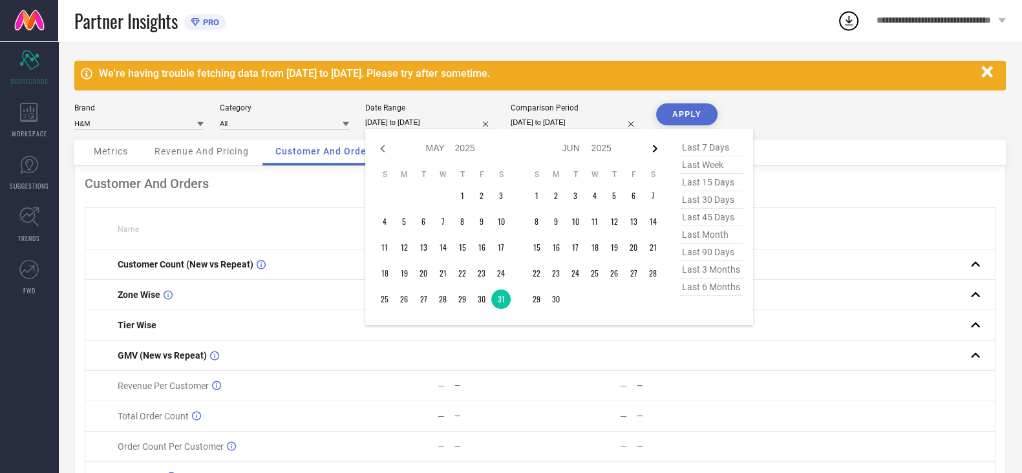
select select "2025"
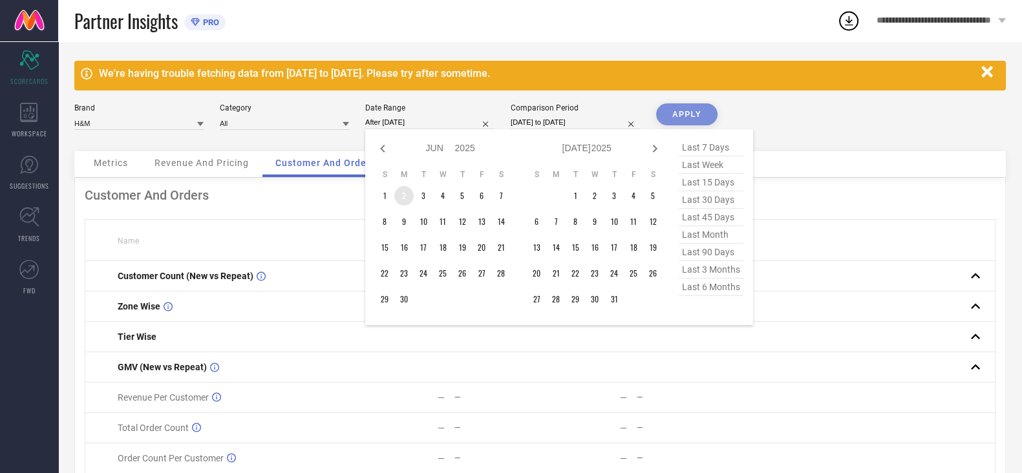
click at [408, 197] on td "2" at bounding box center [403, 195] width 19 height 19
type input "[DATE] to [DATE]"
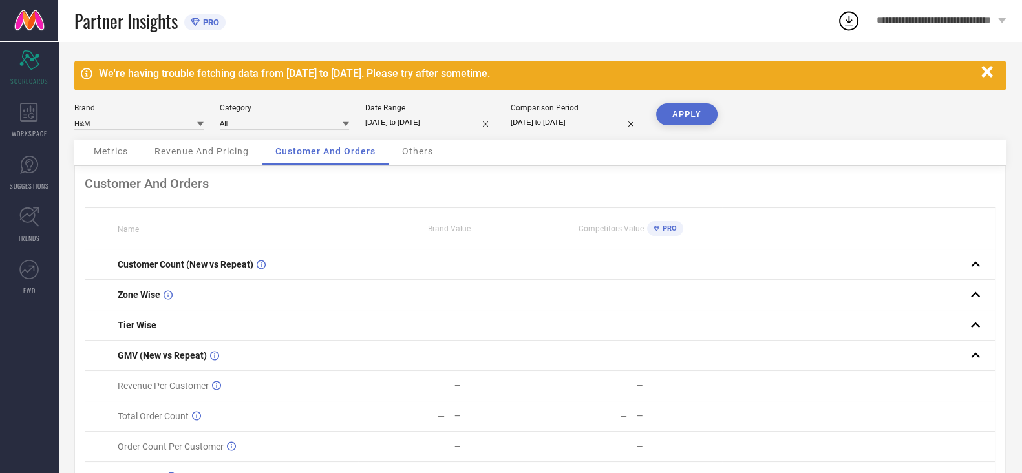
click at [550, 112] on div "Comparison Period" at bounding box center [574, 107] width 129 height 9
select select "5"
select select "2024"
select select "6"
select select "2024"
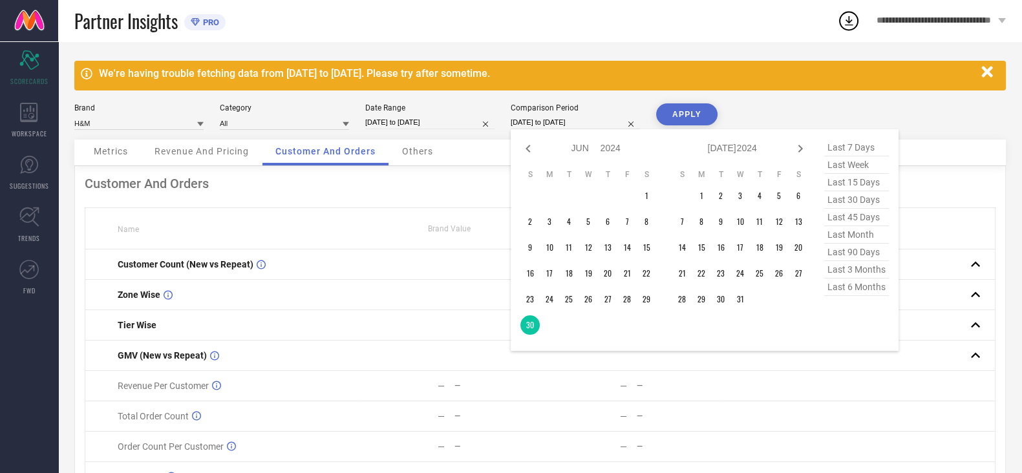
click at [544, 124] on input "[DATE] to [DATE]" at bounding box center [574, 123] width 129 height 14
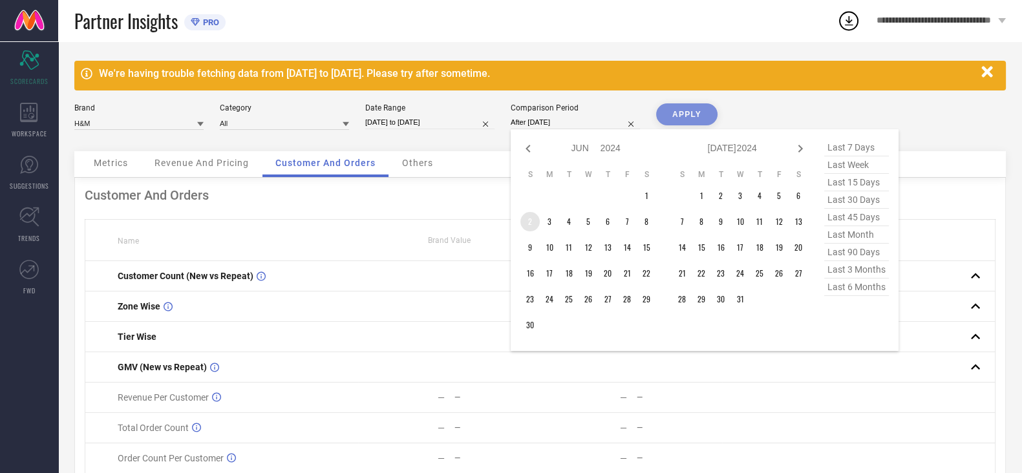
click at [533, 222] on td "2" at bounding box center [529, 221] width 19 height 19
type input "[DATE] to [DATE]"
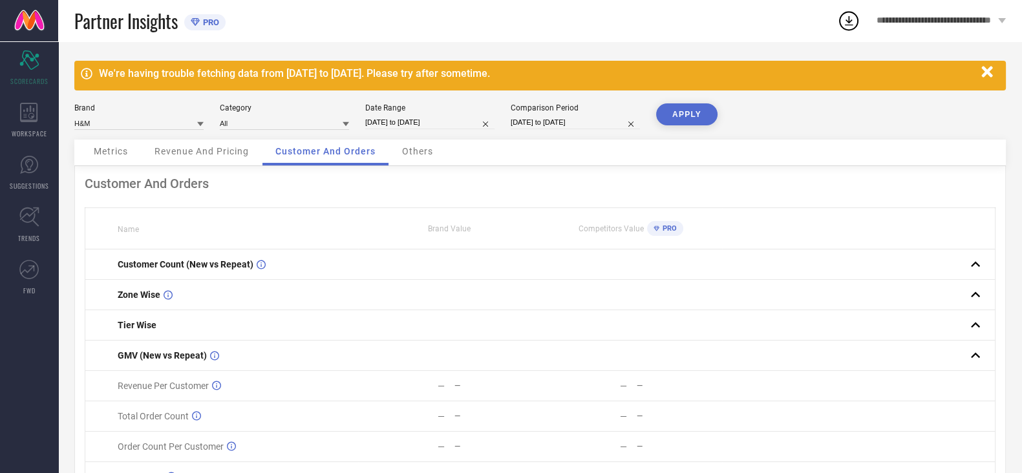
click at [700, 118] on button "APPLY" at bounding box center [686, 114] width 61 height 22
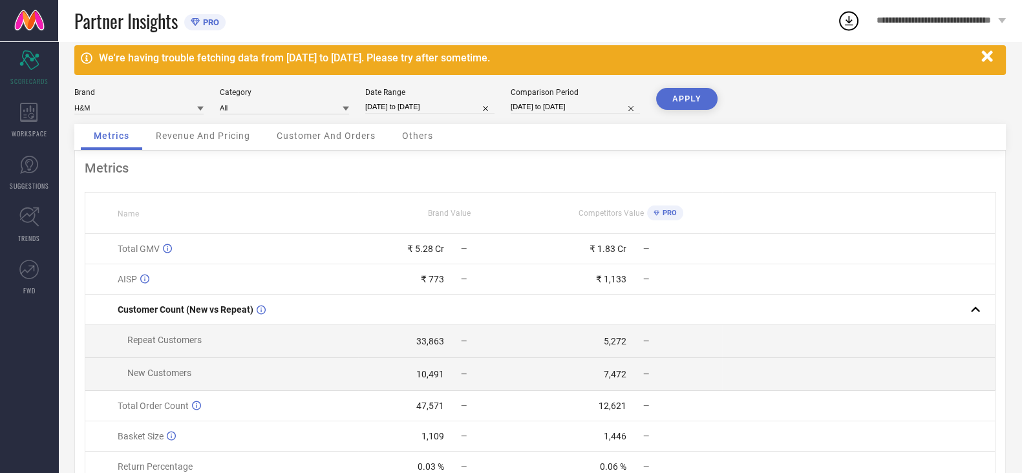
scroll to position [16, 0]
select select "5"
select select "2025"
select select "6"
select select "2025"
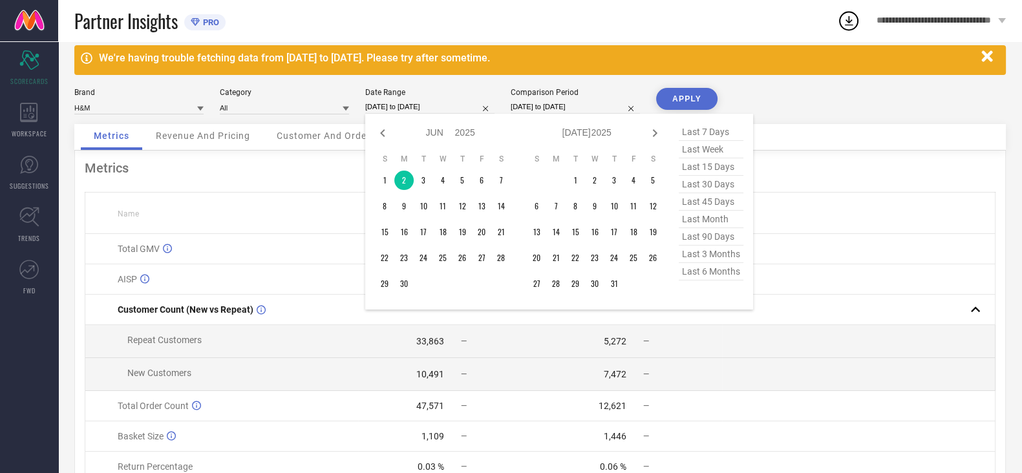
click at [423, 107] on input "[DATE] to [DATE]" at bounding box center [429, 107] width 129 height 14
click at [381, 131] on icon at bounding box center [382, 133] width 5 height 8
select select "4"
select select "2025"
select select "5"
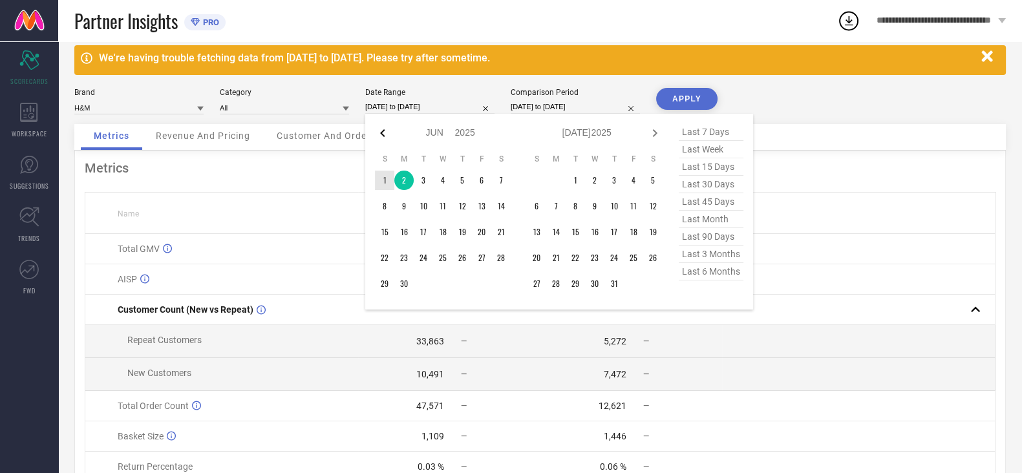
select select "2025"
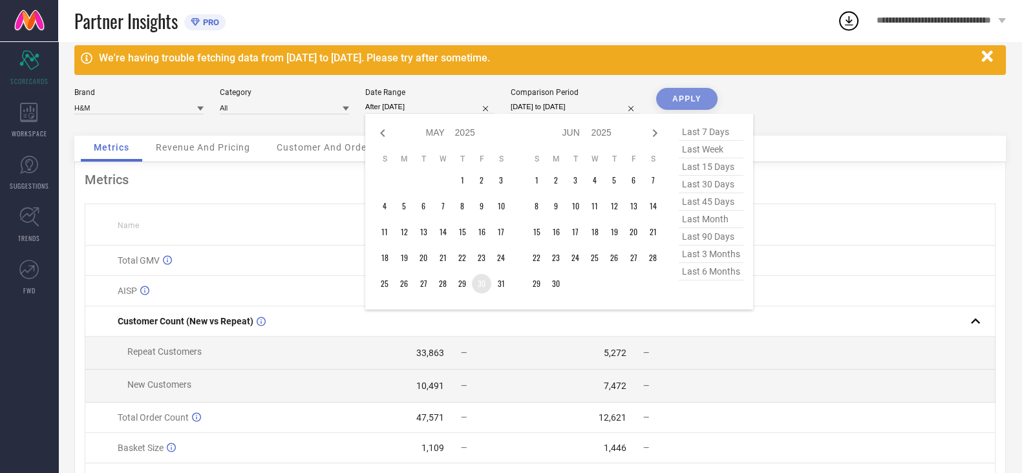
click at [488, 284] on td "30" at bounding box center [481, 283] width 19 height 19
type input "[DATE] to [DATE]"
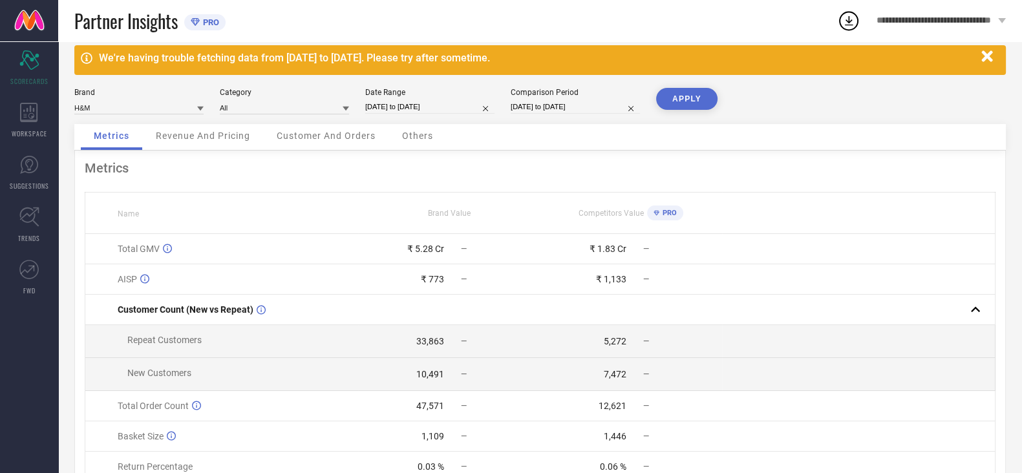
select select "5"
select select "2024"
select select "6"
select select "2024"
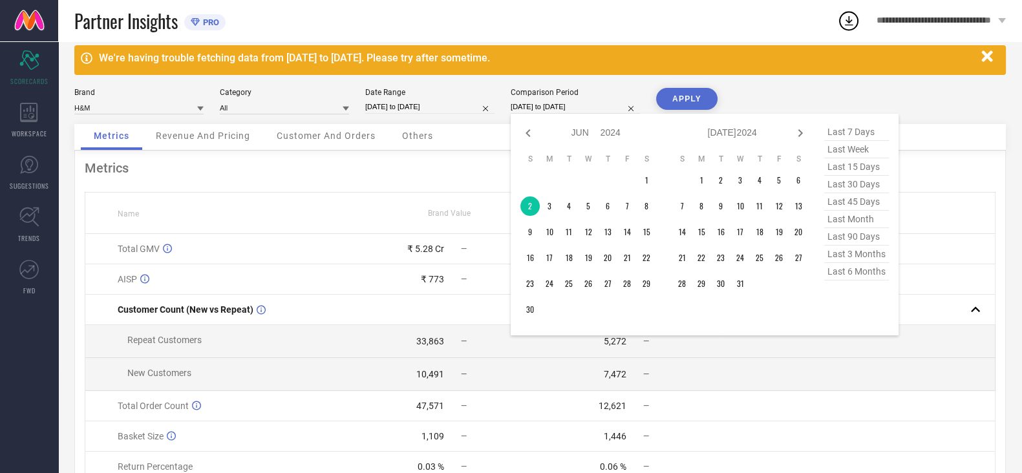
click at [571, 110] on input "[DATE] to [DATE]" at bounding box center [574, 107] width 129 height 14
click at [525, 137] on icon at bounding box center [528, 133] width 16 height 16
select select "4"
select select "2024"
select select "5"
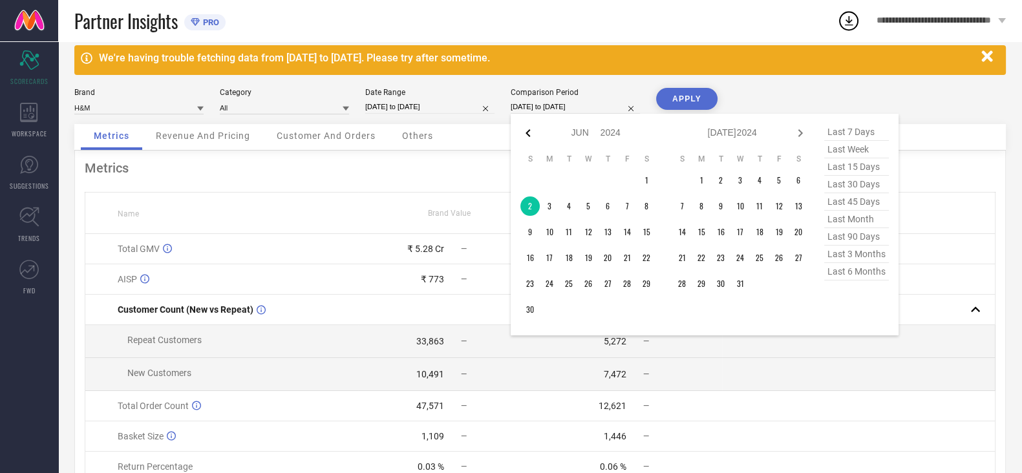
select select "2024"
click at [606, 289] on td "30" at bounding box center [607, 283] width 19 height 19
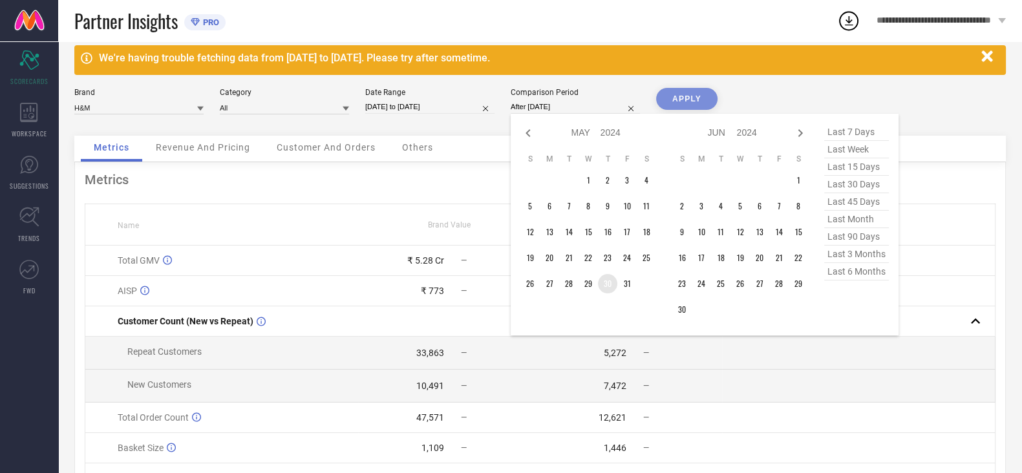
type input "[DATE] to [DATE]"
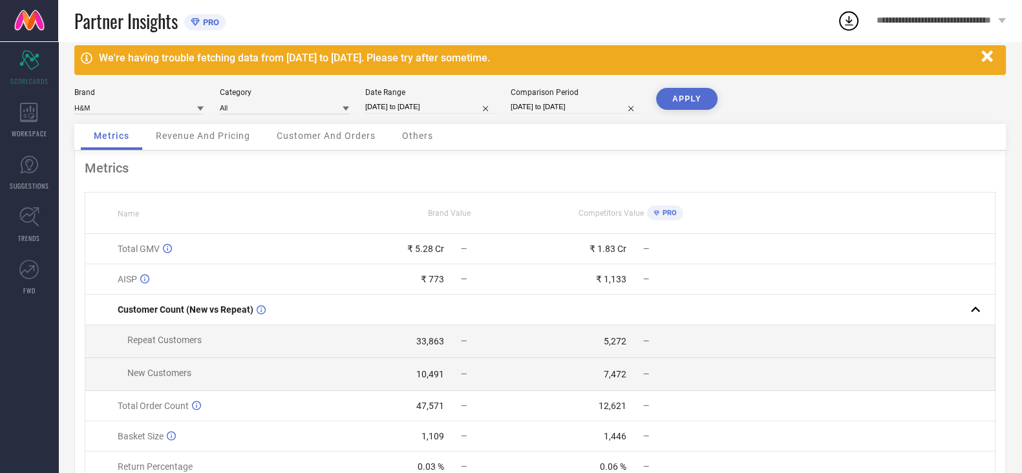
click at [687, 98] on button "APPLY" at bounding box center [686, 99] width 61 height 22
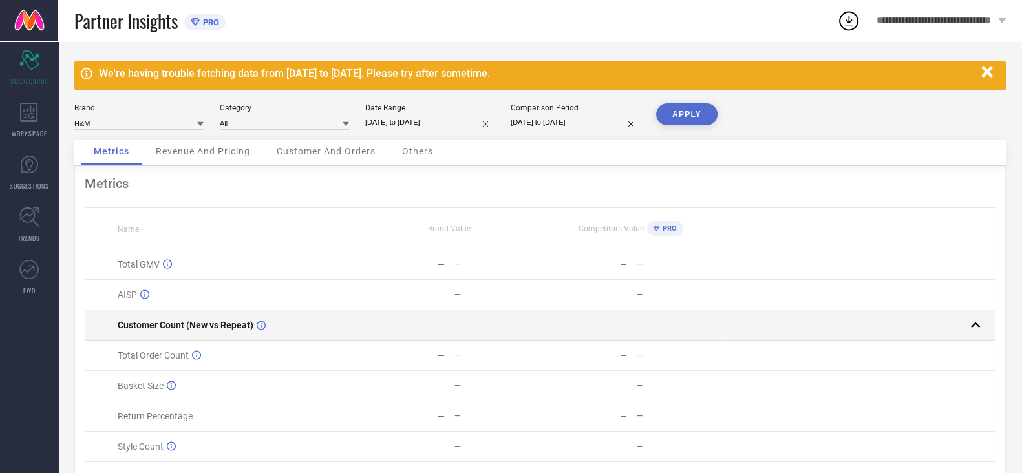
scroll to position [44, 0]
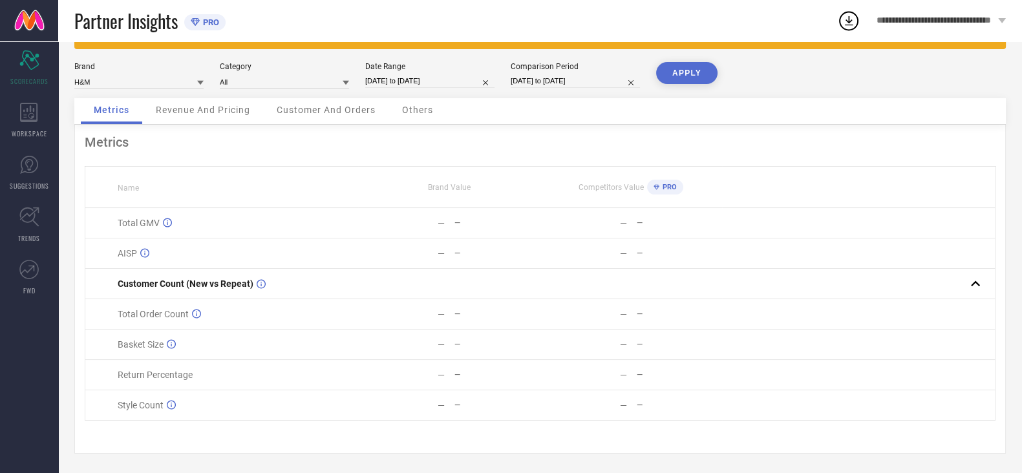
click at [318, 107] on span "Customer And Orders" at bounding box center [326, 110] width 99 height 10
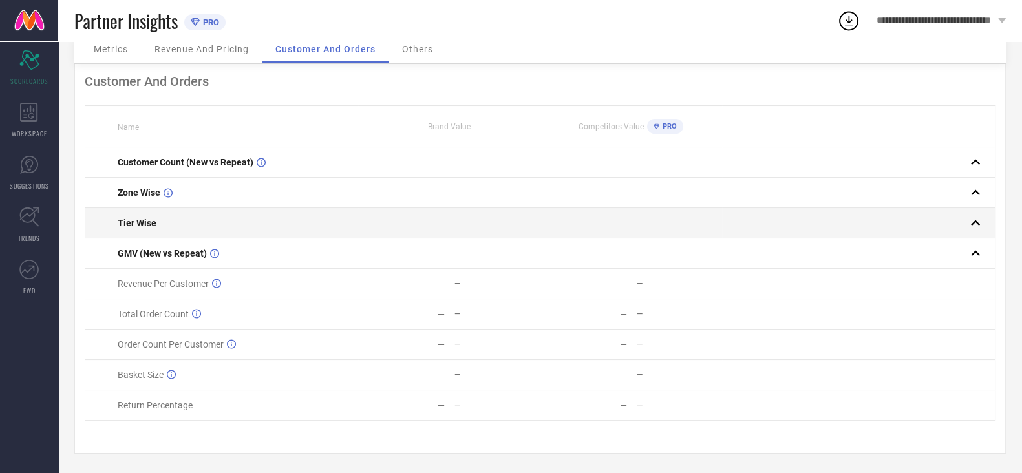
scroll to position [0, 0]
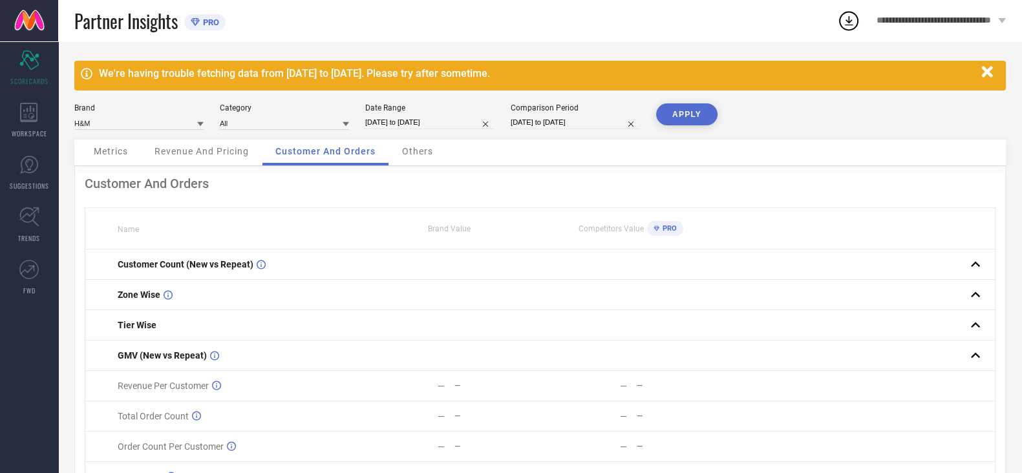
select select "4"
select select "2025"
select select "5"
select select "2025"
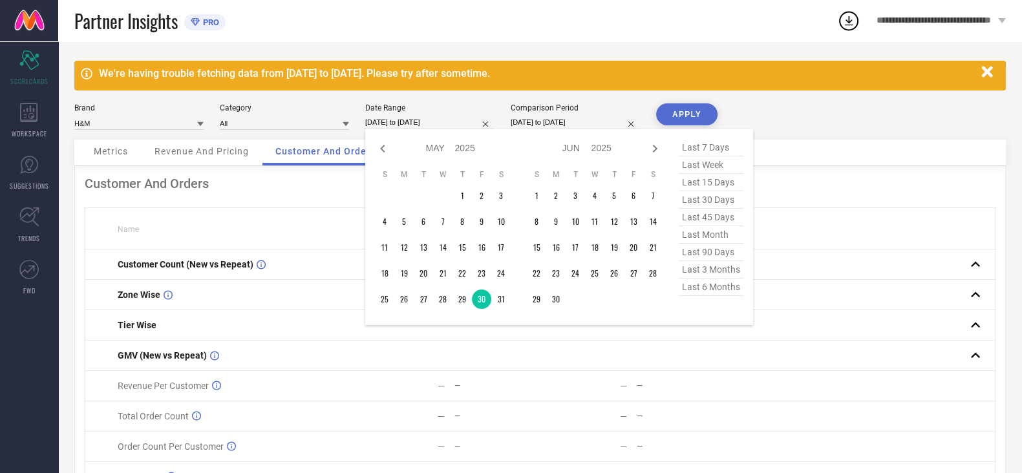
click at [399, 121] on input "[DATE] to [DATE]" at bounding box center [429, 123] width 129 height 14
click at [368, 257] on div "Jan Feb Mar Apr May Jun [DATE] Aug Sep Oct Nov [DATE] 2016 2017 2018 2019 2020 …" at bounding box center [559, 227] width 388 height 196
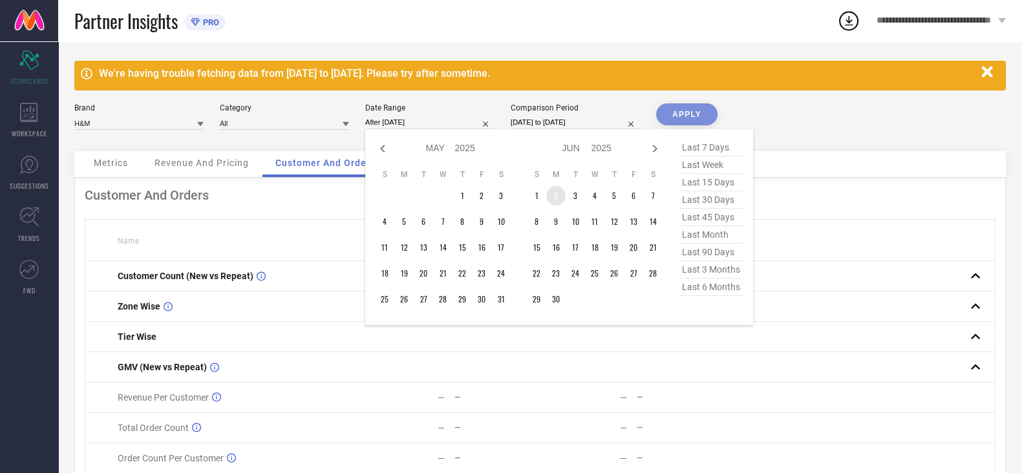
click at [557, 198] on td "2" at bounding box center [555, 195] width 19 height 19
type input "[DATE] to [DATE]"
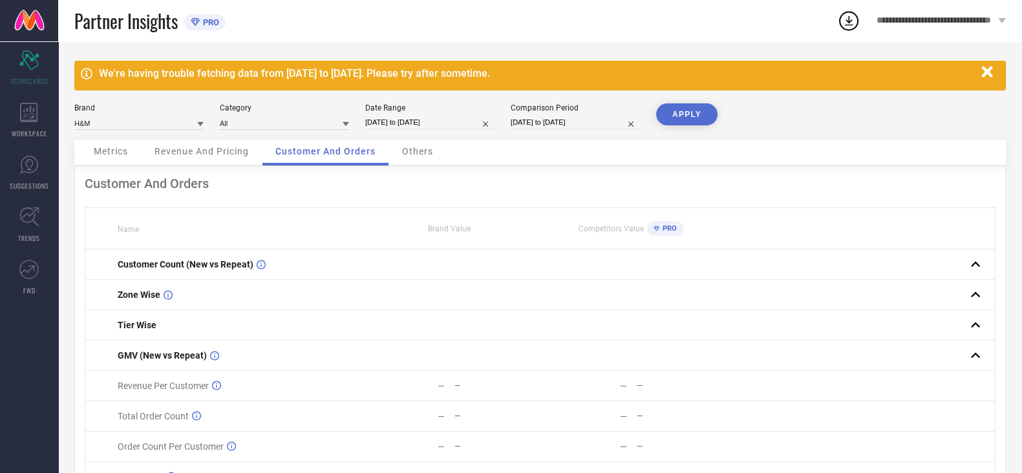
select select "4"
select select "2024"
select select "5"
select select "2024"
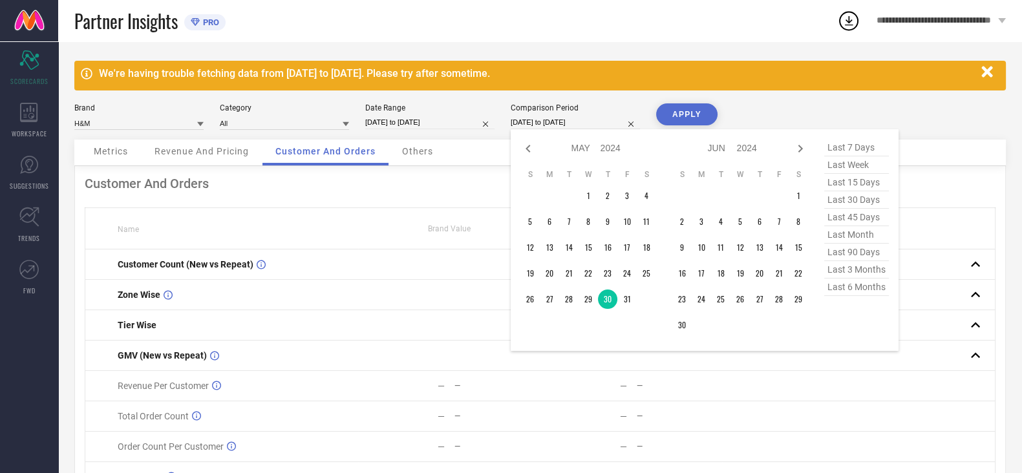
click at [564, 116] on input "[DATE] to [DATE]" at bounding box center [574, 123] width 129 height 14
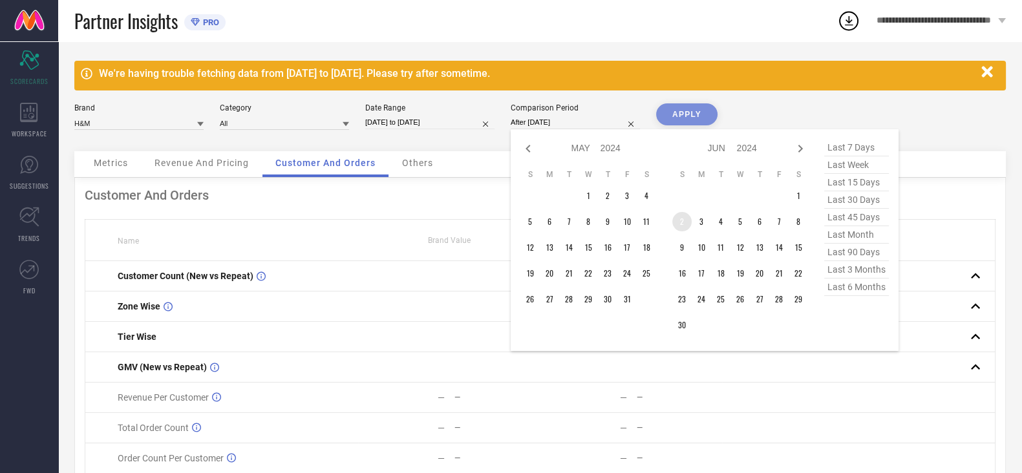
click at [681, 226] on td "2" at bounding box center [681, 221] width 19 height 19
type input "[DATE] to [DATE]"
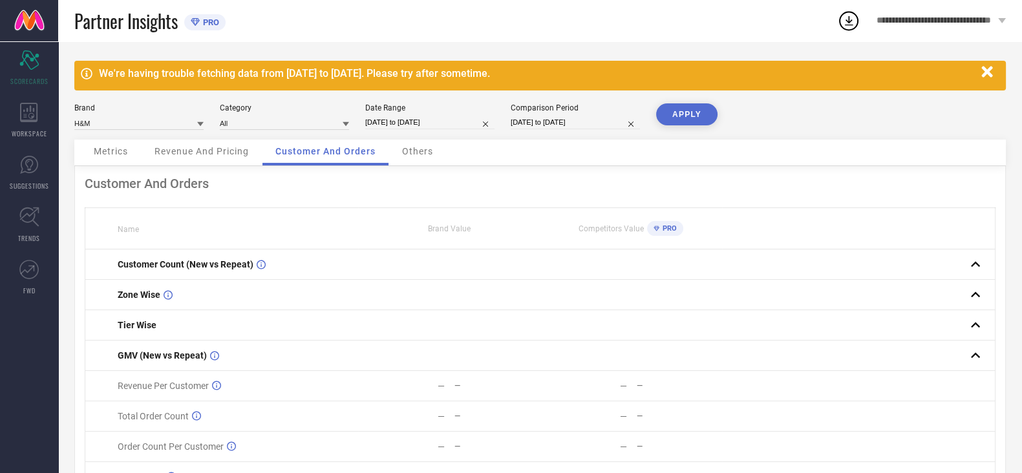
click at [704, 119] on button "APPLY" at bounding box center [686, 114] width 61 height 22
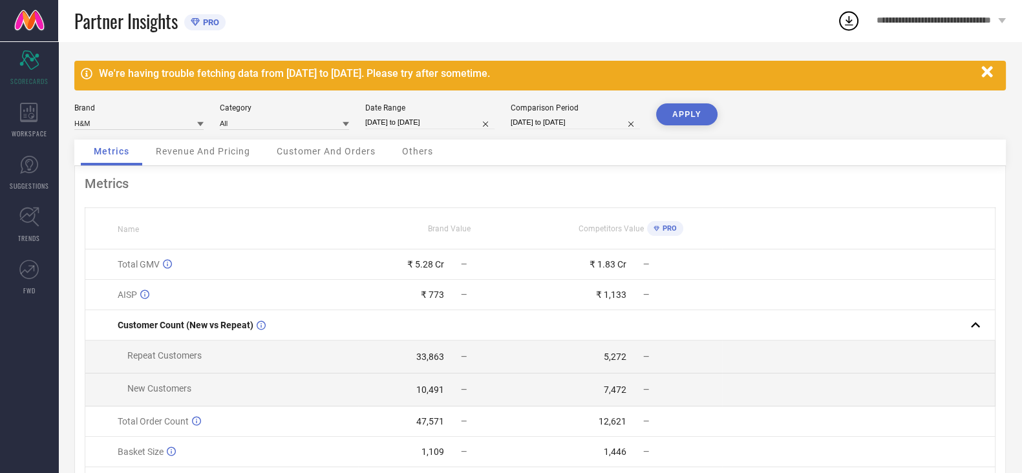
select select "5"
select select "2025"
select select "6"
select select "2025"
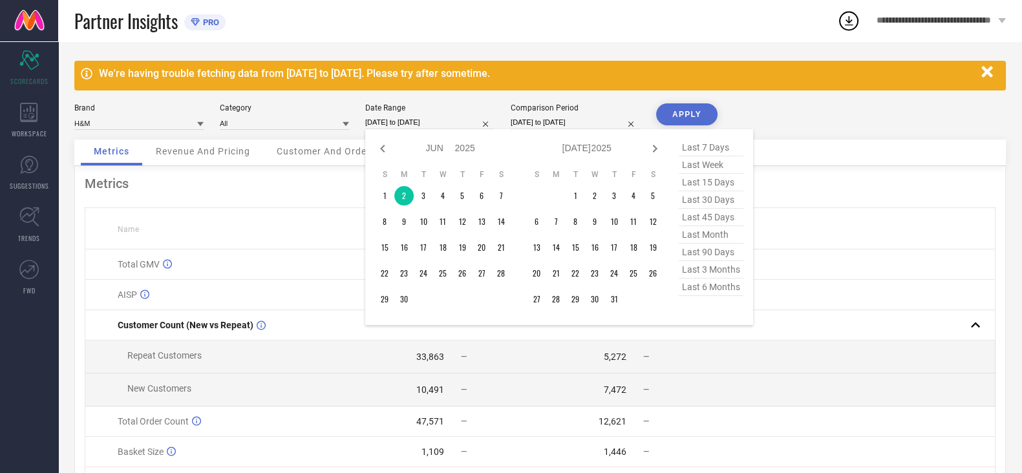
click at [401, 118] on input "[DATE] to [DATE]" at bounding box center [429, 123] width 129 height 14
click at [421, 202] on td "3" at bounding box center [423, 195] width 19 height 19
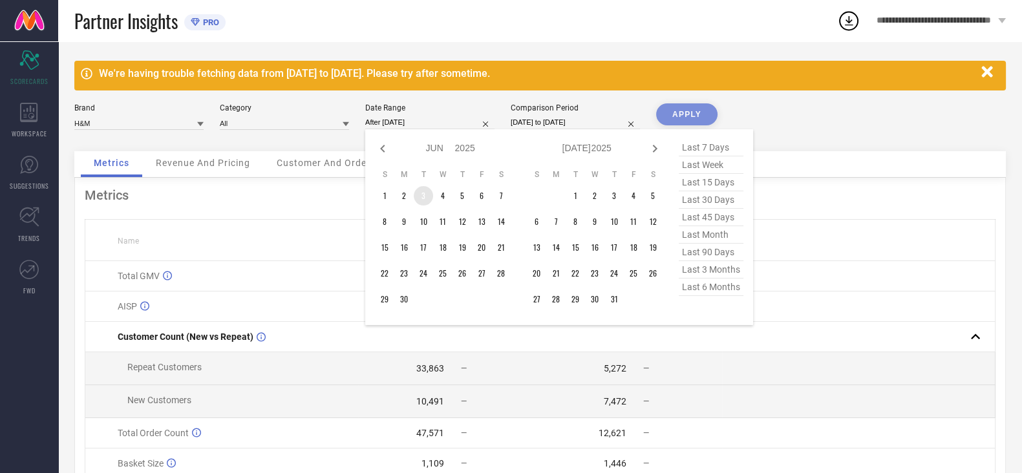
type input "[DATE] to [DATE]"
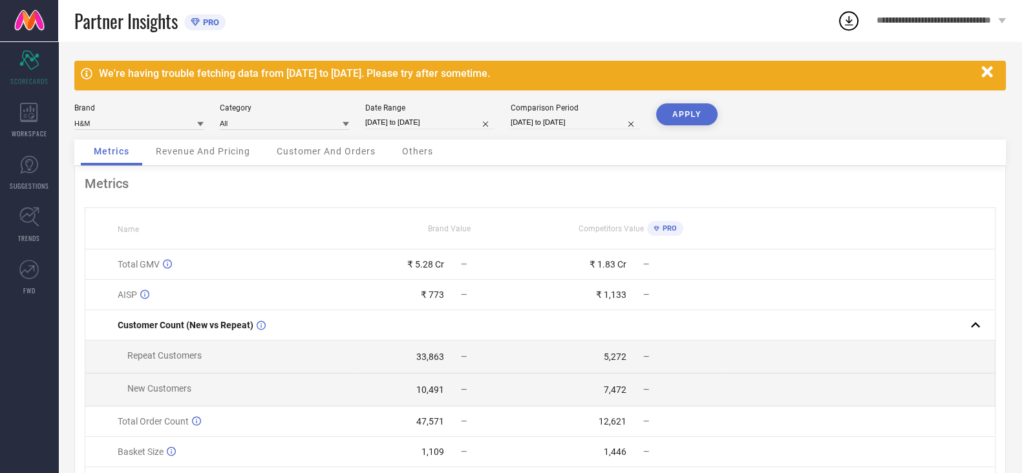
select select "5"
select select "2024"
select select "6"
select select "2024"
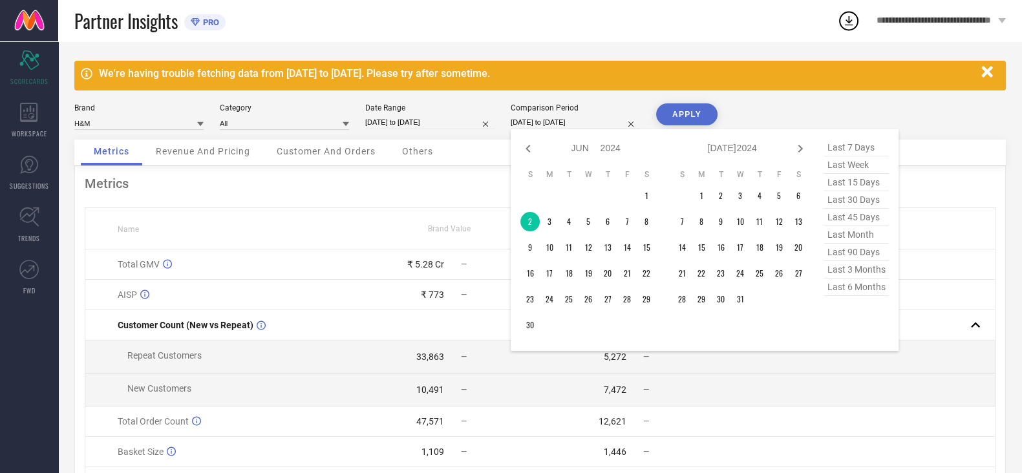
click at [521, 118] on input "[DATE] to [DATE]" at bounding box center [574, 123] width 129 height 14
click at [554, 224] on td "3" at bounding box center [549, 221] width 19 height 19
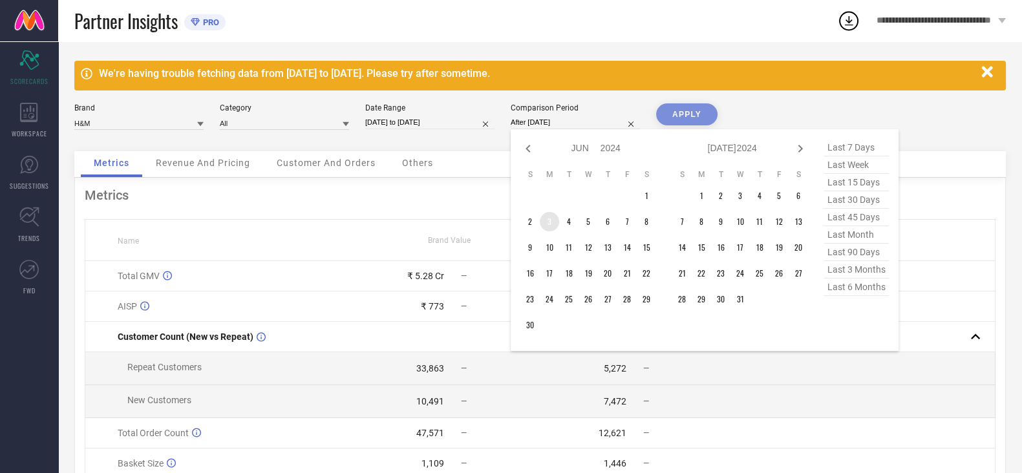
type input "[DATE] to [DATE]"
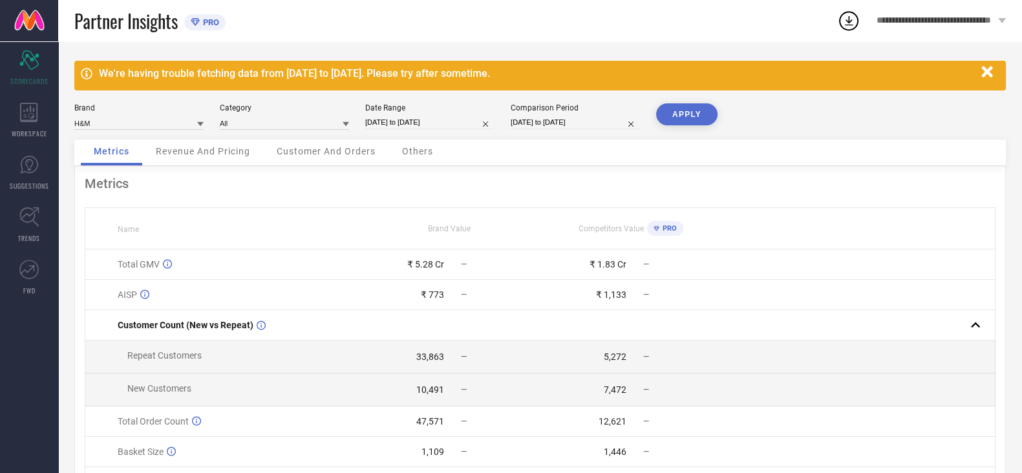
click at [685, 113] on button "APPLY" at bounding box center [686, 114] width 61 height 22
select select "5"
select select "2025"
select select "6"
select select "2025"
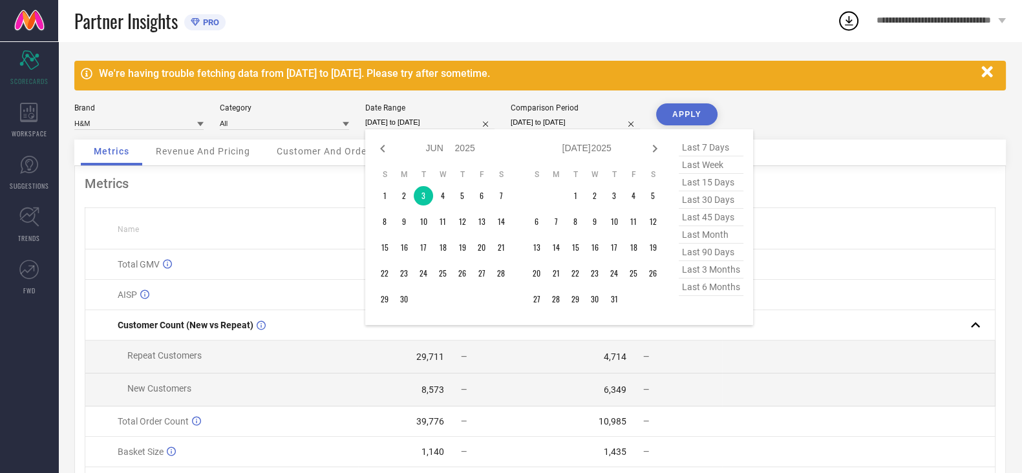
click at [457, 125] on input "[DATE] to [DATE]" at bounding box center [429, 123] width 129 height 14
click at [443, 204] on td "4" at bounding box center [442, 195] width 19 height 19
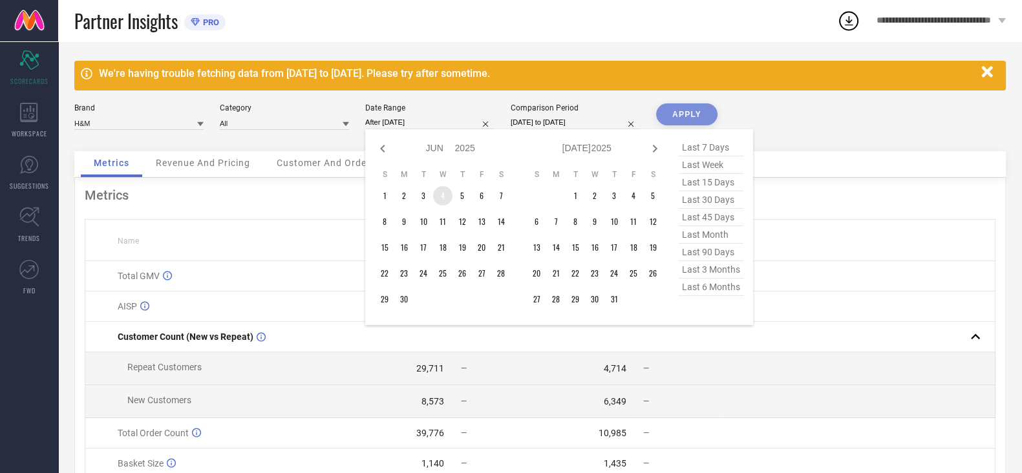
type input "[DATE] to [DATE]"
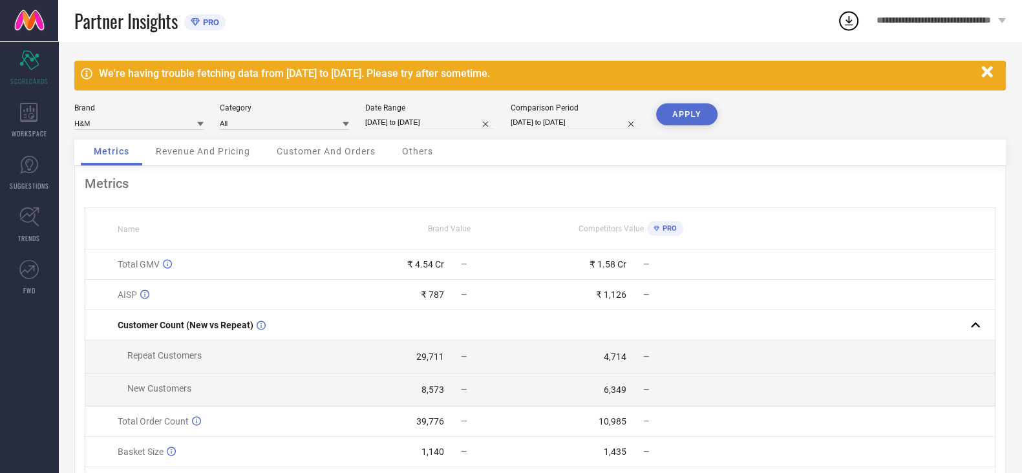
select select "5"
select select "2024"
select select "6"
select select "2024"
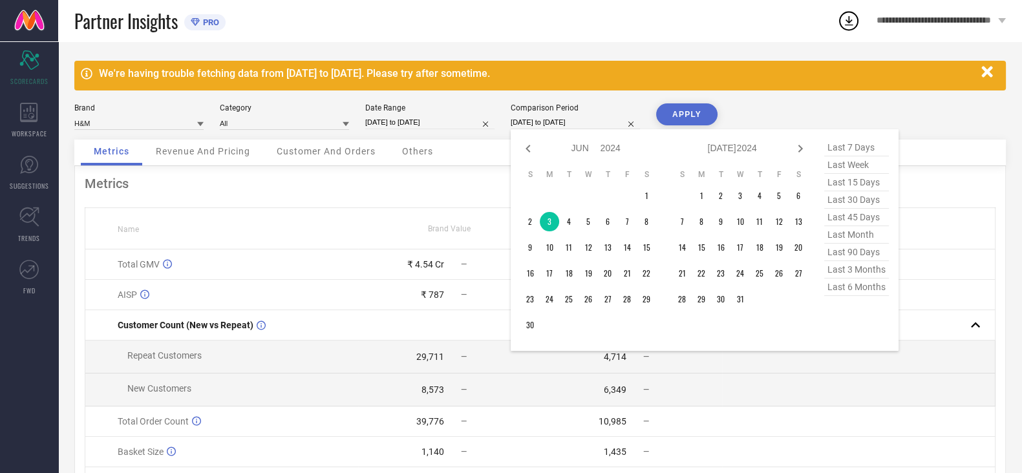
click at [533, 124] on input "[DATE] to [DATE]" at bounding box center [574, 123] width 129 height 14
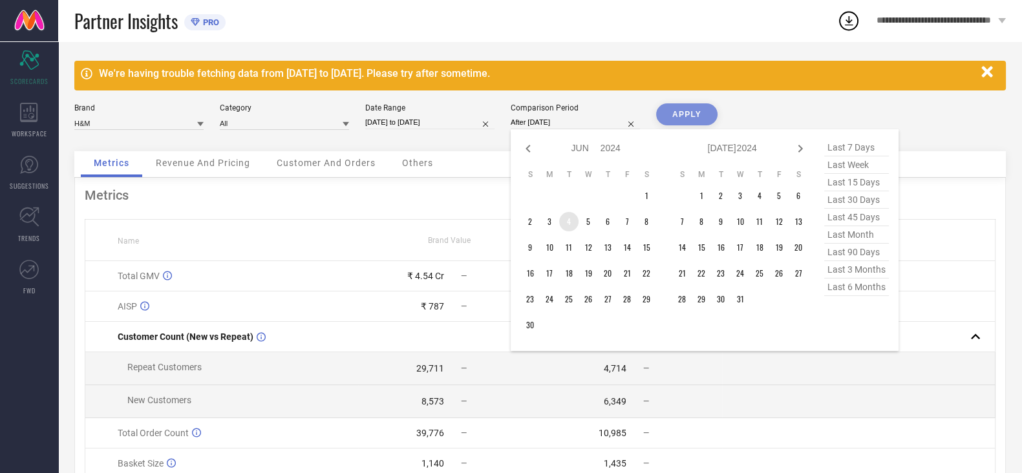
click at [571, 223] on td "4" at bounding box center [568, 221] width 19 height 19
type input "[DATE] to [DATE]"
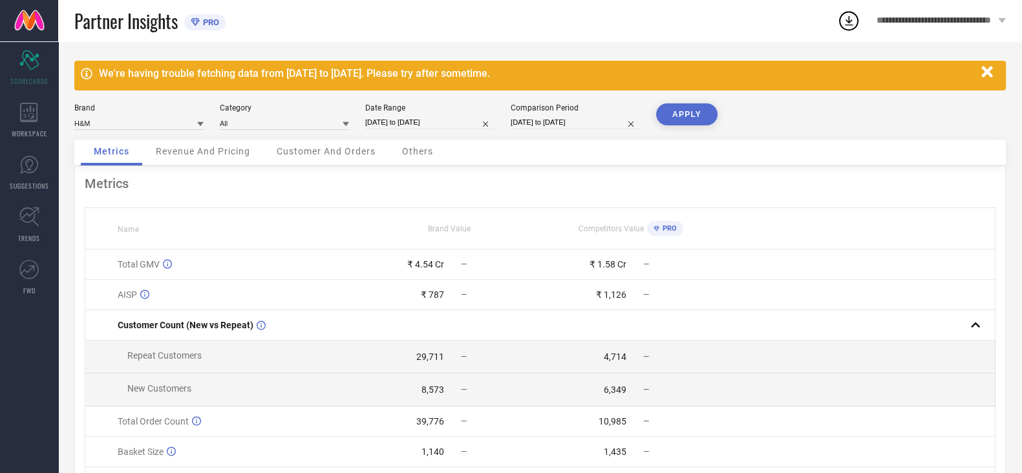
click at [684, 114] on button "APPLY" at bounding box center [686, 114] width 61 height 22
select select "5"
select select "2025"
select select "6"
select select "2025"
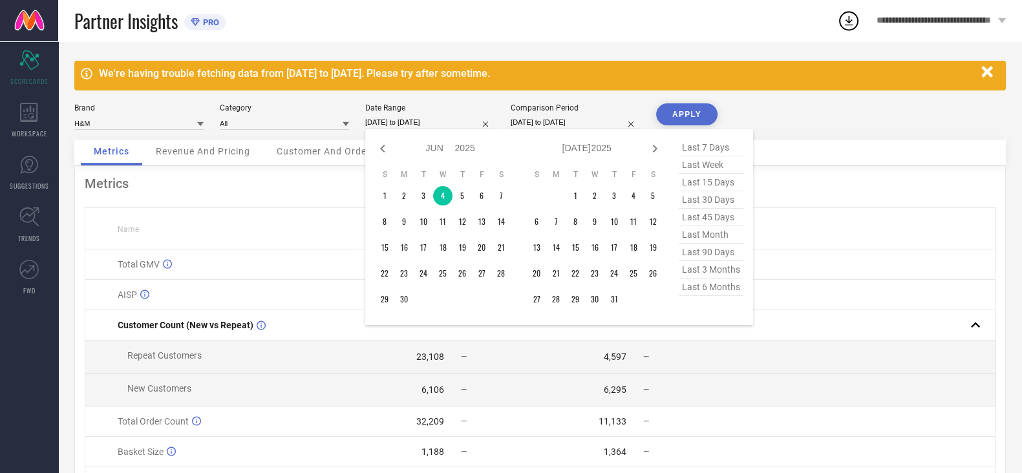
click at [422, 123] on input "[DATE] to [DATE]" at bounding box center [429, 123] width 129 height 14
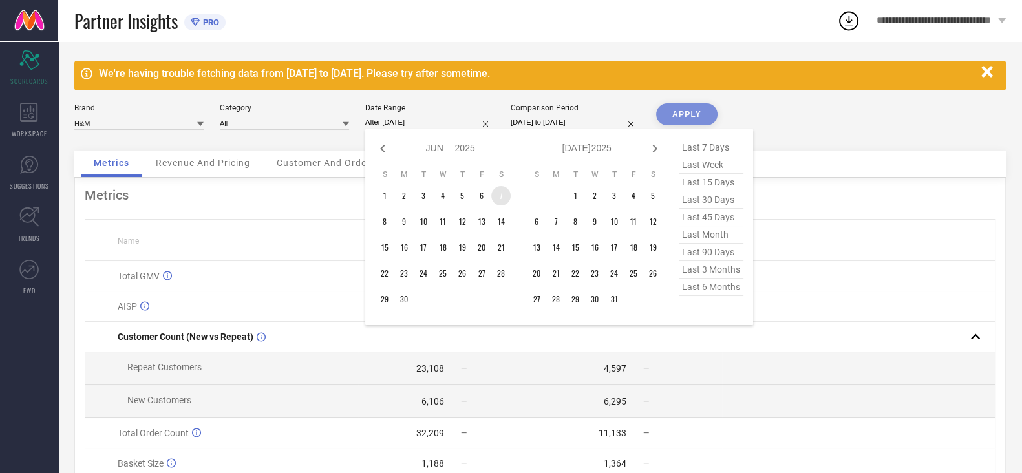
click at [499, 200] on td "7" at bounding box center [500, 195] width 19 height 19
type input "[DATE] to [DATE]"
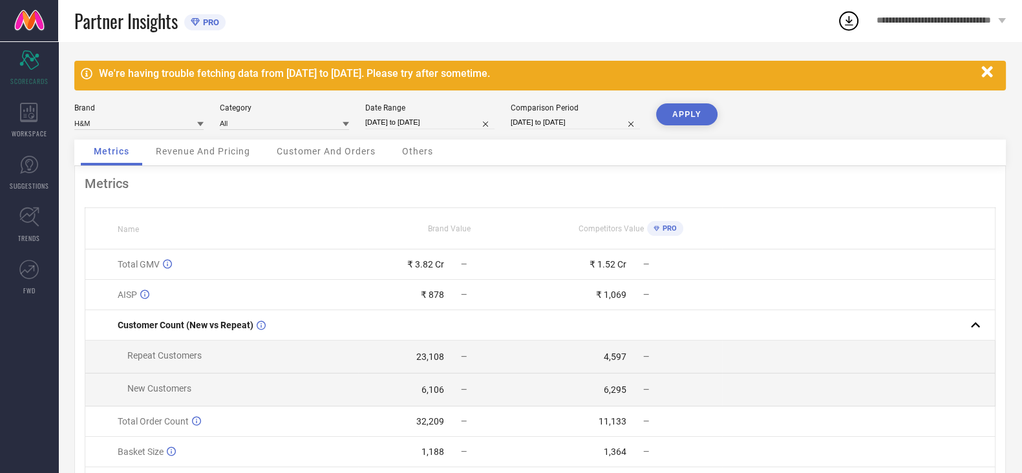
select select "5"
select select "2024"
select select "6"
select select "2024"
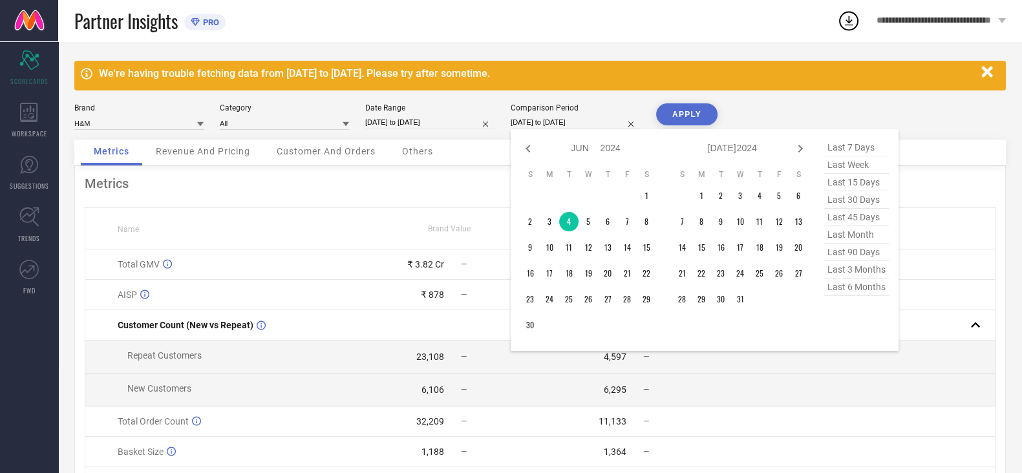
click at [578, 121] on input "[DATE] to [DATE]" at bounding box center [574, 123] width 129 height 14
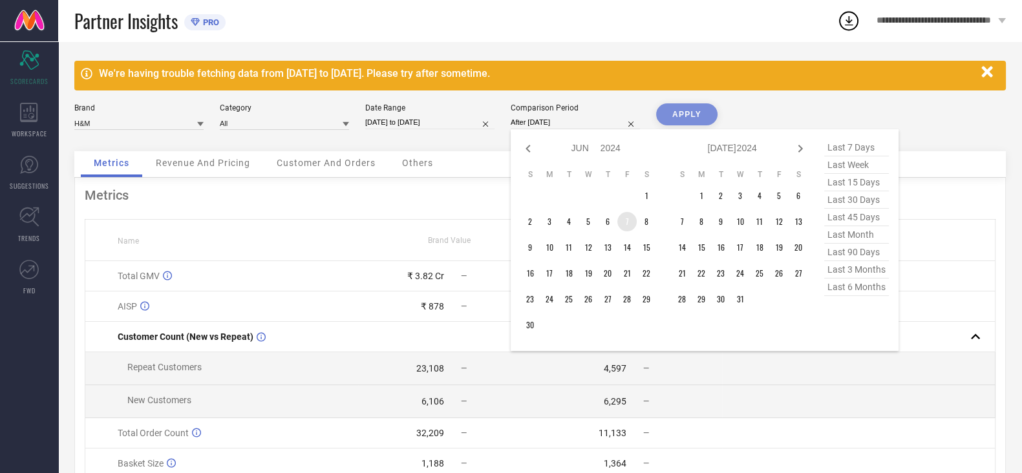
click at [630, 228] on td "7" at bounding box center [626, 221] width 19 height 19
type input "[DATE] to [DATE]"
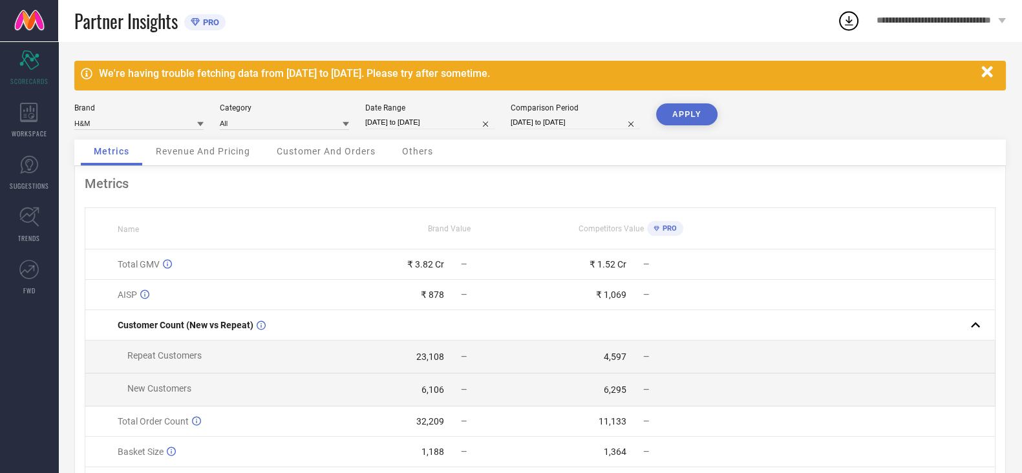
click at [684, 114] on button "APPLY" at bounding box center [686, 114] width 61 height 22
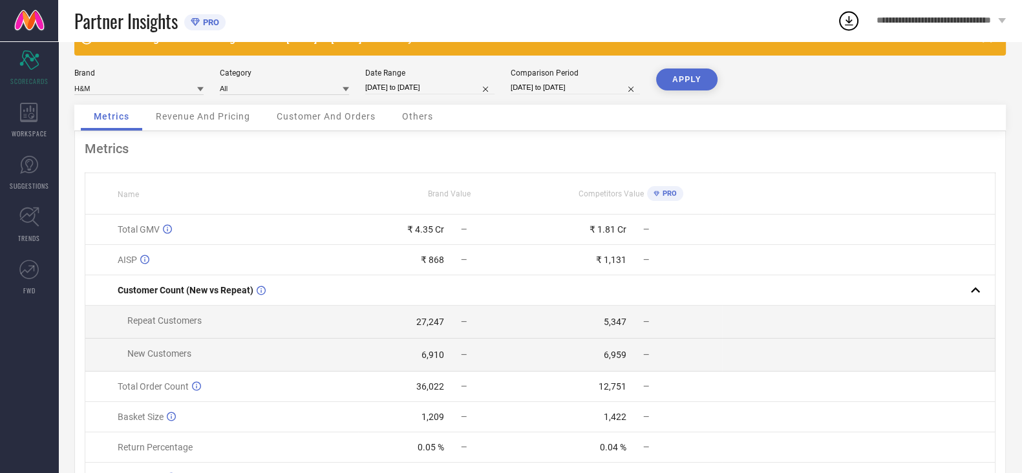
scroll to position [35, 0]
select select "5"
select select "2025"
select select "6"
select select "2025"
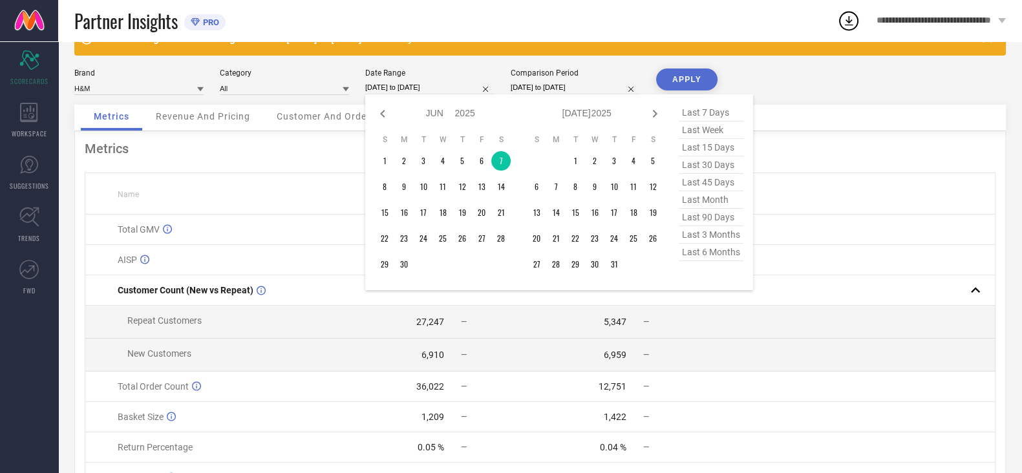
click at [434, 84] on input "[DATE] to [DATE]" at bounding box center [429, 88] width 129 height 14
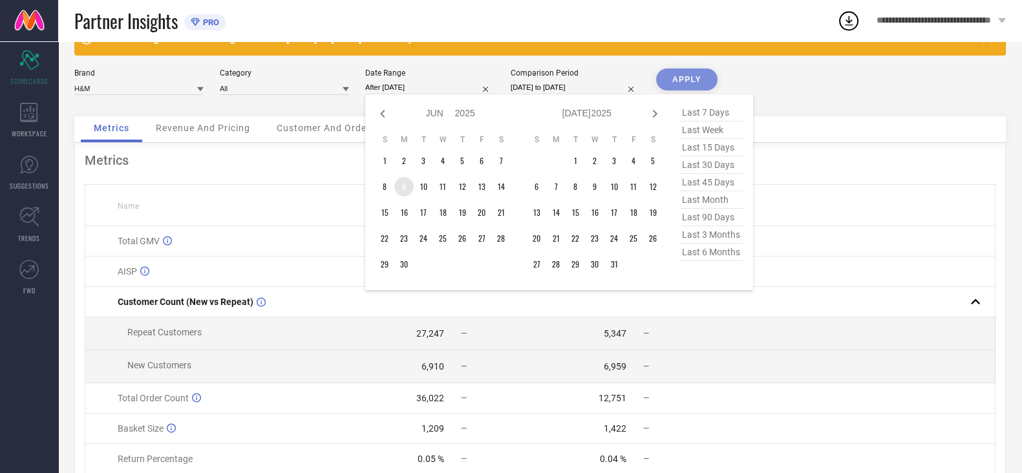
click at [404, 188] on td "9" at bounding box center [403, 186] width 19 height 19
type input "[DATE] to [DATE]"
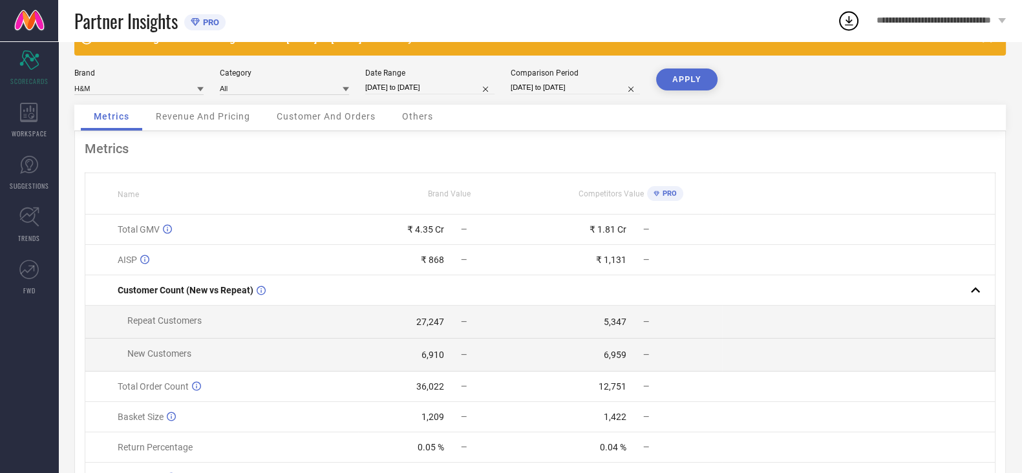
select select "5"
select select "2024"
select select "6"
select select "2024"
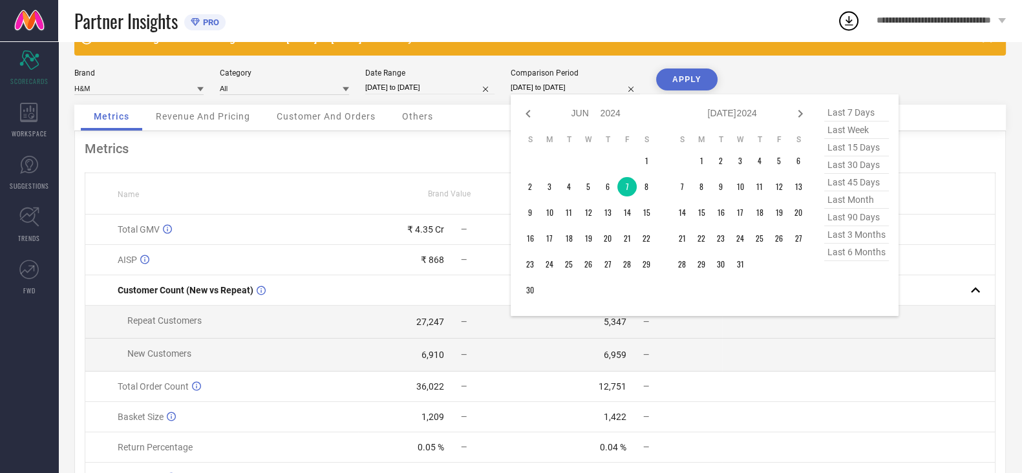
click at [554, 89] on input "[DATE] to [DATE]" at bounding box center [574, 88] width 129 height 14
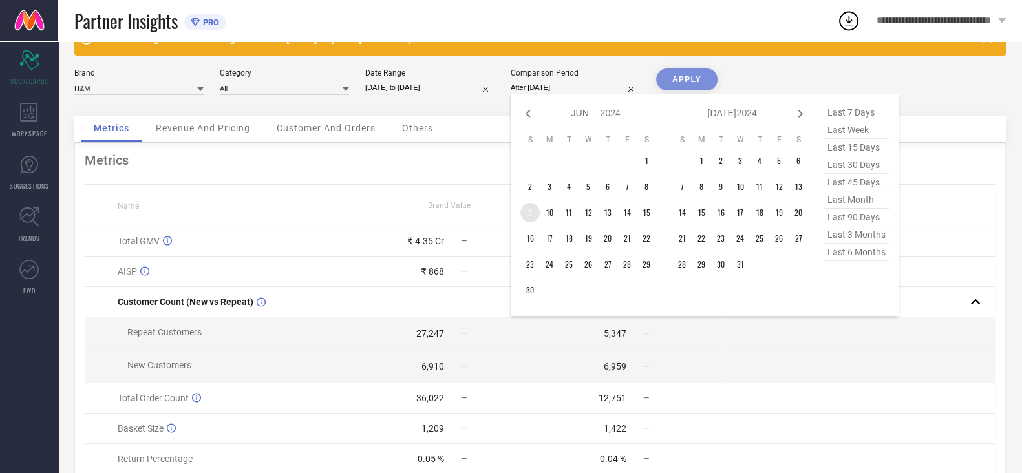
click at [532, 218] on td "9" at bounding box center [529, 212] width 19 height 19
type input "[DATE] to [DATE]"
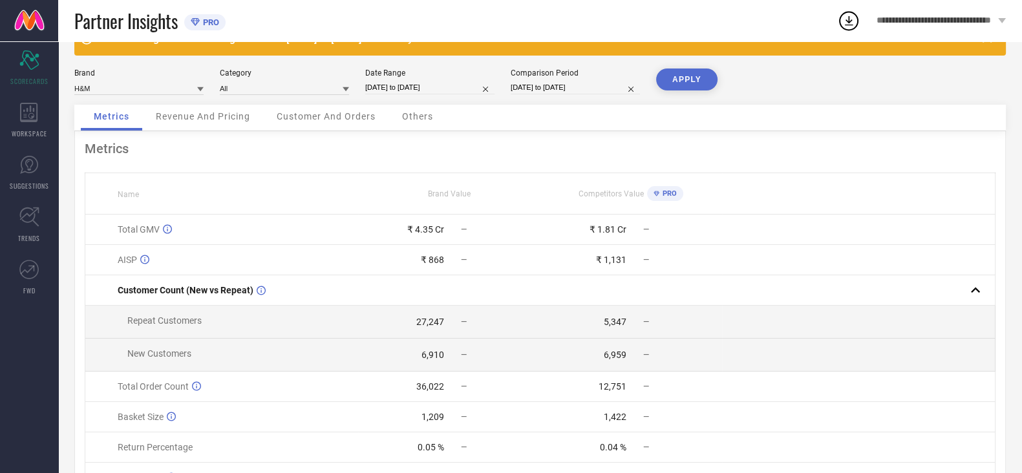
click at [684, 83] on button "APPLY" at bounding box center [686, 79] width 61 height 22
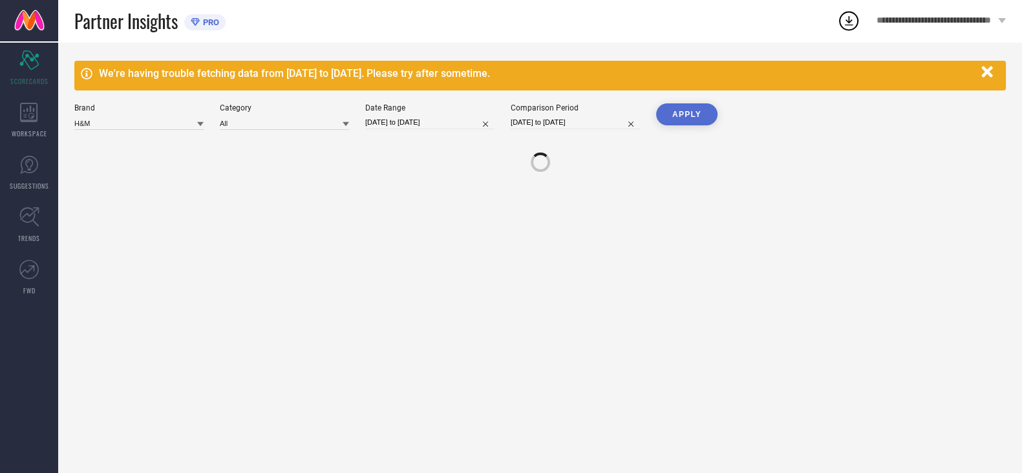
scroll to position [0, 0]
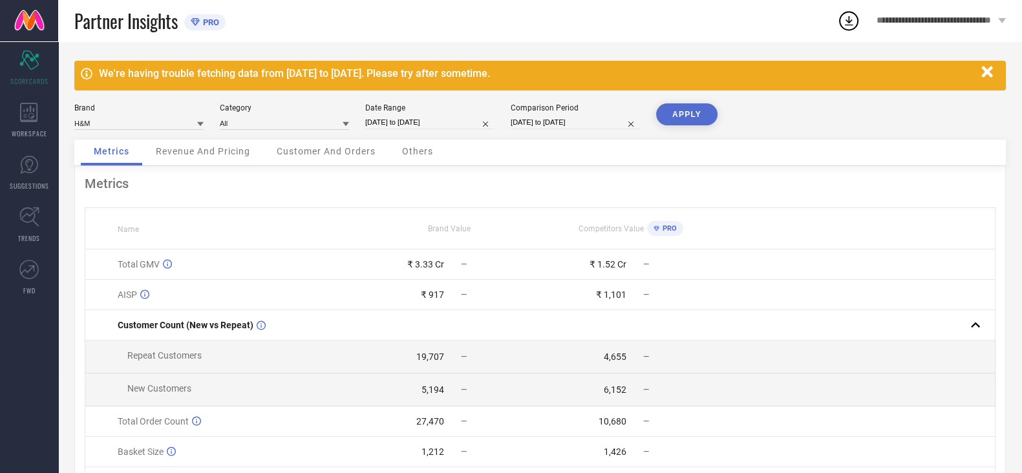
select select "5"
select select "2025"
select select "6"
select select "2025"
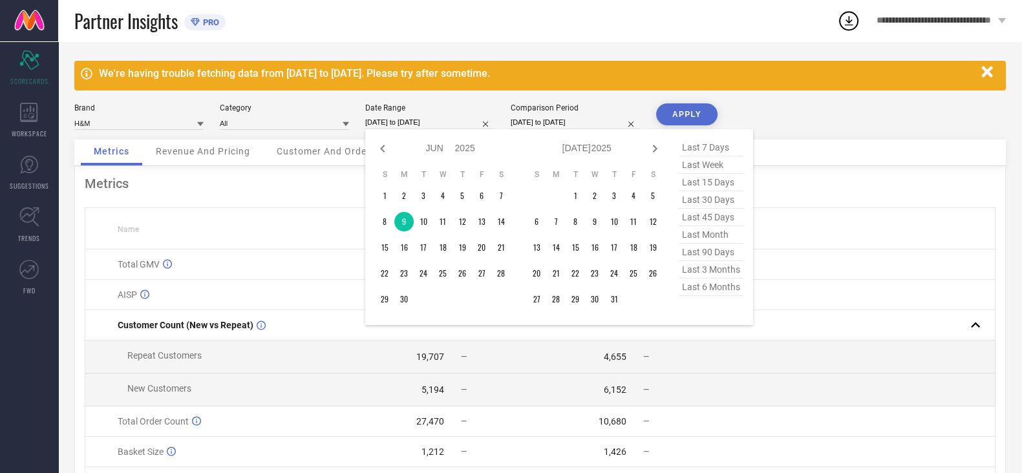
click at [429, 118] on input "[DATE] to [DATE]" at bounding box center [429, 123] width 129 height 14
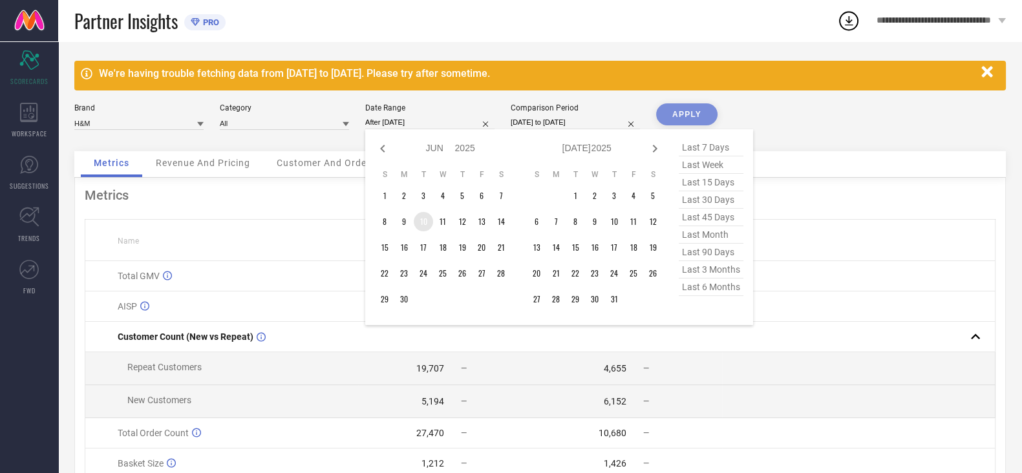
click at [430, 224] on td "10" at bounding box center [423, 221] width 19 height 19
type input "[DATE] to [DATE]"
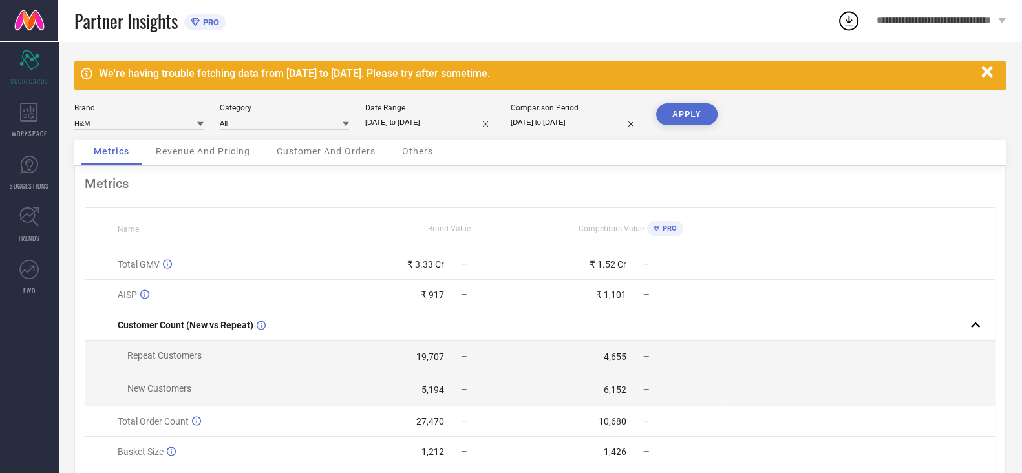
click at [553, 121] on input "[DATE] to [DATE]" at bounding box center [574, 123] width 129 height 14
select select "5"
select select "2024"
select select "6"
select select "2024"
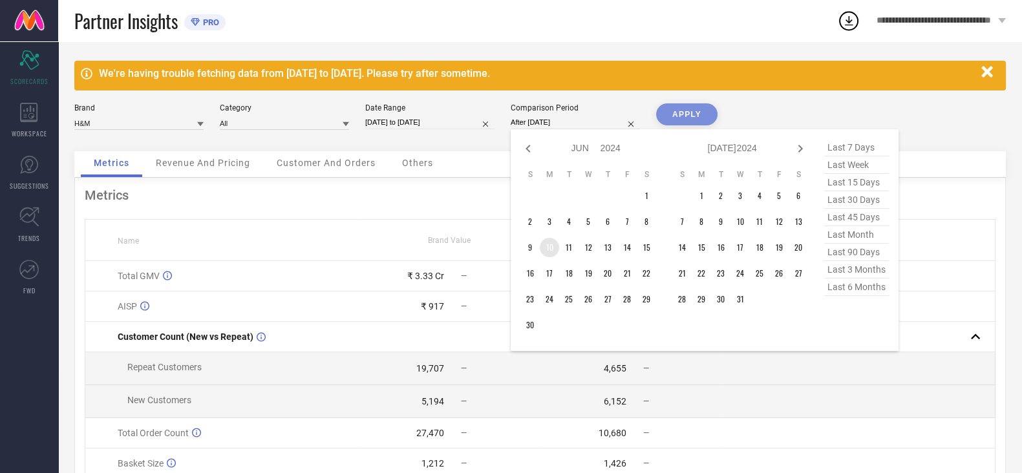
click at [549, 250] on td "10" at bounding box center [549, 247] width 19 height 19
type input "[DATE] to [DATE]"
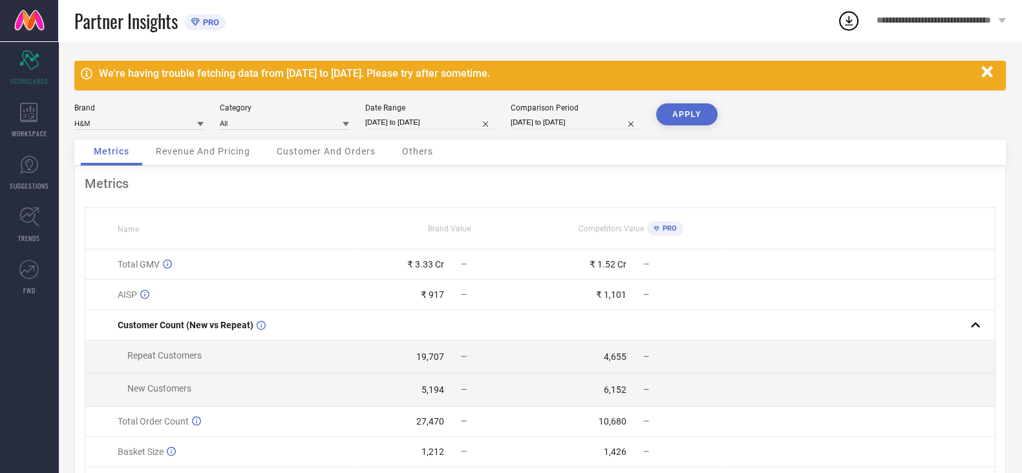
click at [683, 117] on button "APPLY" at bounding box center [686, 114] width 61 height 22
select select "5"
select select "2025"
select select "6"
select select "2025"
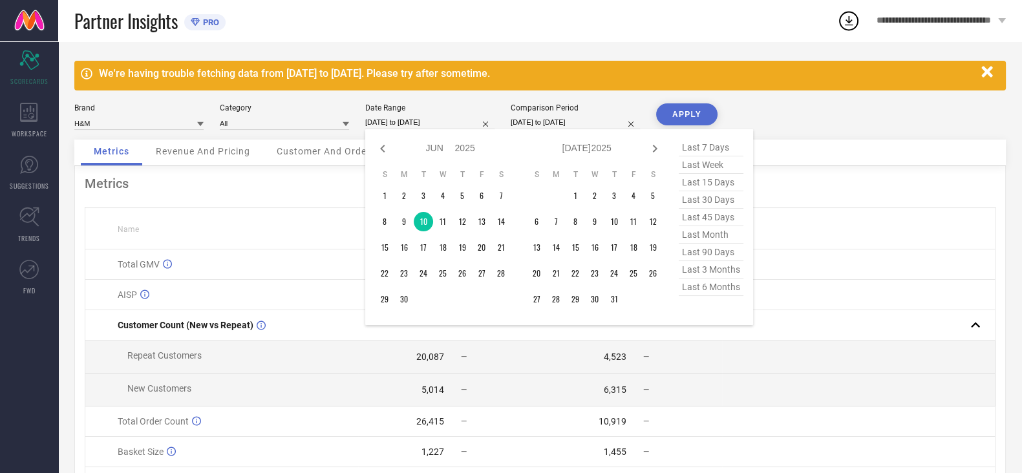
click at [416, 121] on input "[DATE] to [DATE]" at bounding box center [429, 123] width 129 height 14
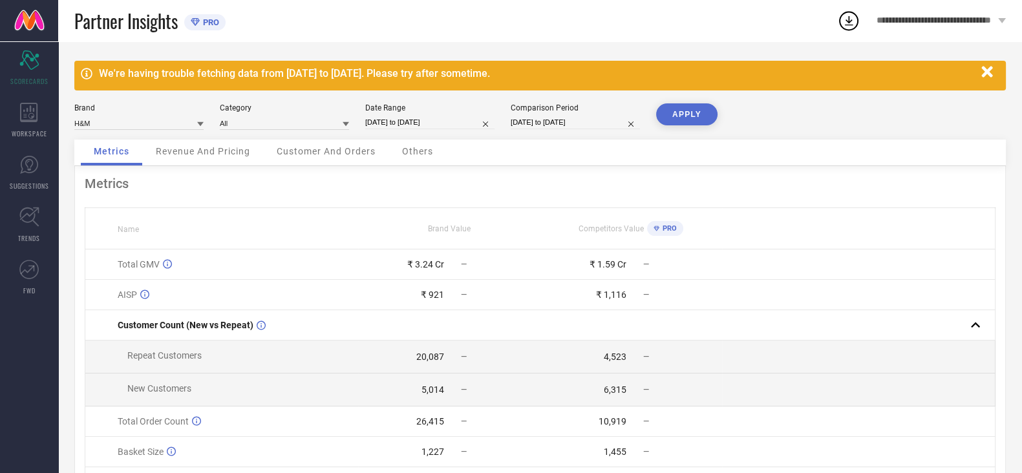
click at [833, 113] on div "Brand H&M Category All Date Range [DATE] to [DATE] Comparison Period [DATE] to …" at bounding box center [539, 121] width 931 height 36
click at [39, 126] on div "WORKSPACE" at bounding box center [29, 120] width 58 height 52
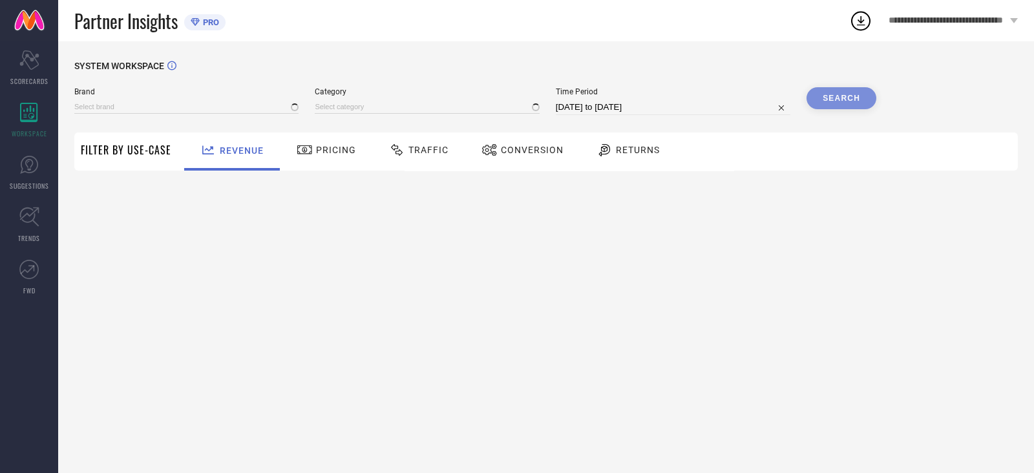
type input "H&M"
type input "All"
